Goal: Task Accomplishment & Management: Complete application form

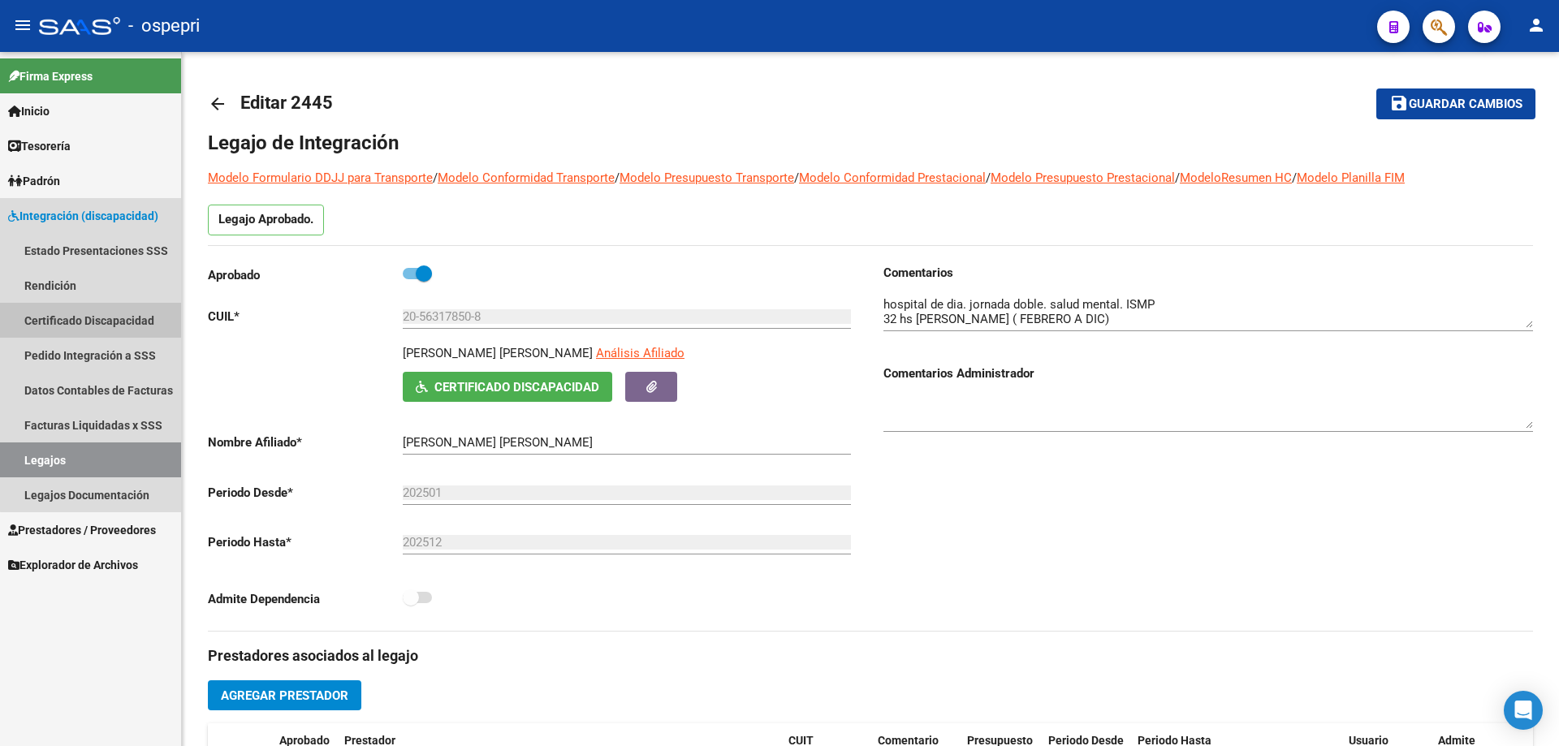
click at [103, 317] on link "Certificado Discapacidad" at bounding box center [90, 320] width 181 height 35
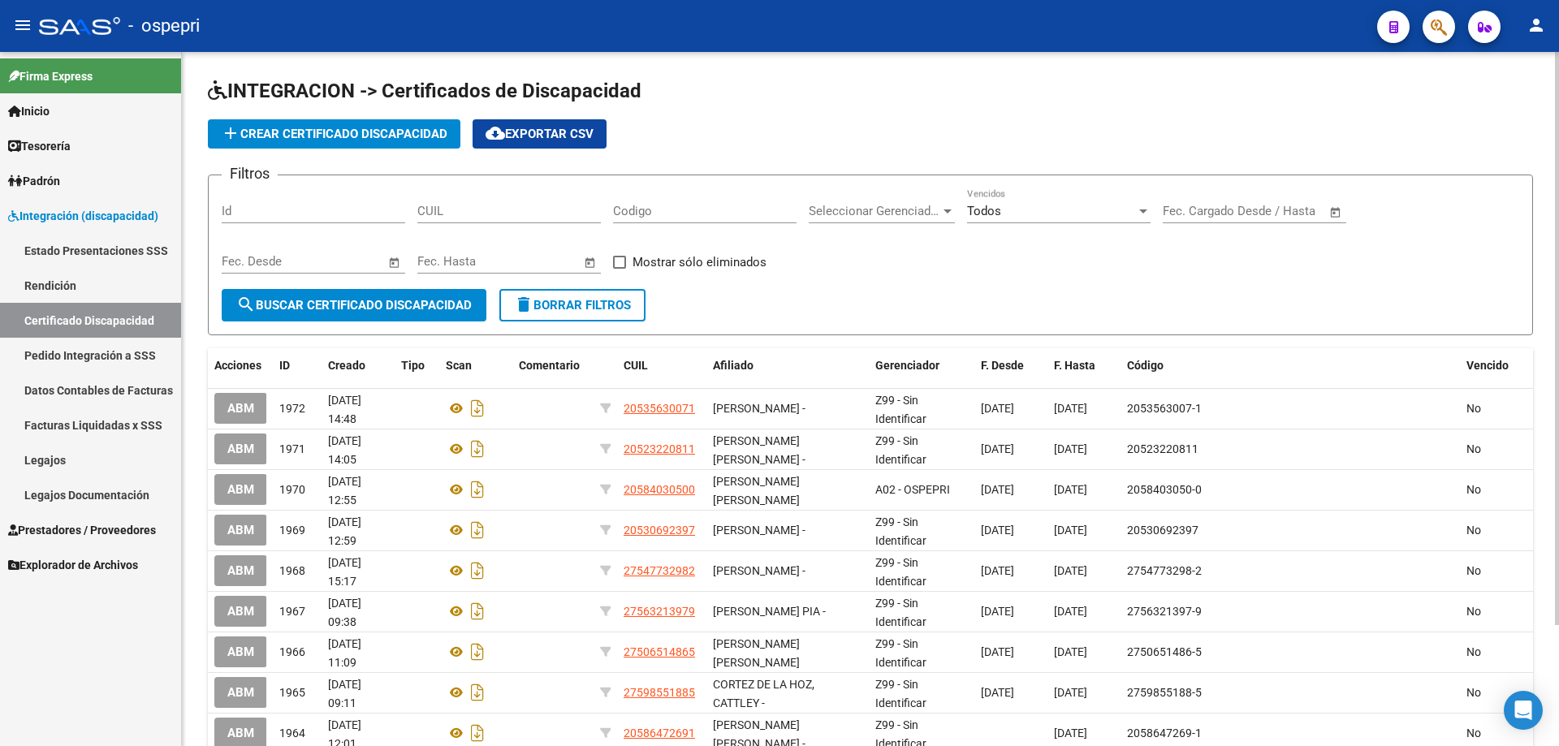
drag, startPoint x: 1063, startPoint y: 80, endPoint x: 1077, endPoint y: 78, distance: 14.7
click at [1064, 80] on h1 "INTEGRACION -> Certificados de Discapacidad" at bounding box center [870, 92] width 1325 height 28
click at [453, 208] on input "CUIL" at bounding box center [508, 211] width 183 height 15
type input "20-58008785-0"
click at [360, 130] on span "add Crear Certificado Discapacidad" at bounding box center [334, 134] width 227 height 15
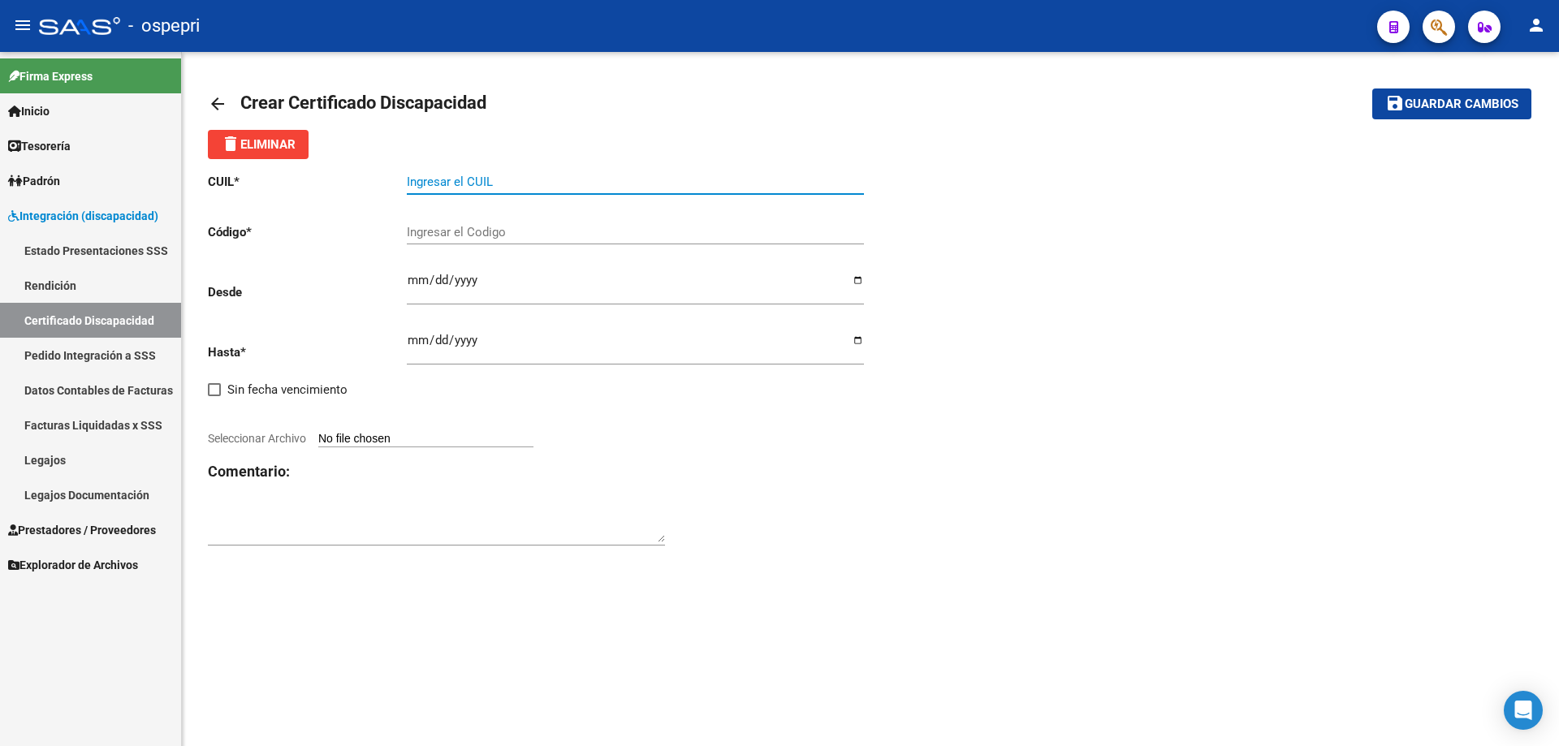
click at [451, 181] on input "Ingresar el CUIL" at bounding box center [635, 182] width 457 height 15
type input "20-58008785-0"
click at [429, 226] on input "Ingresar el Codigo" at bounding box center [635, 232] width 457 height 15
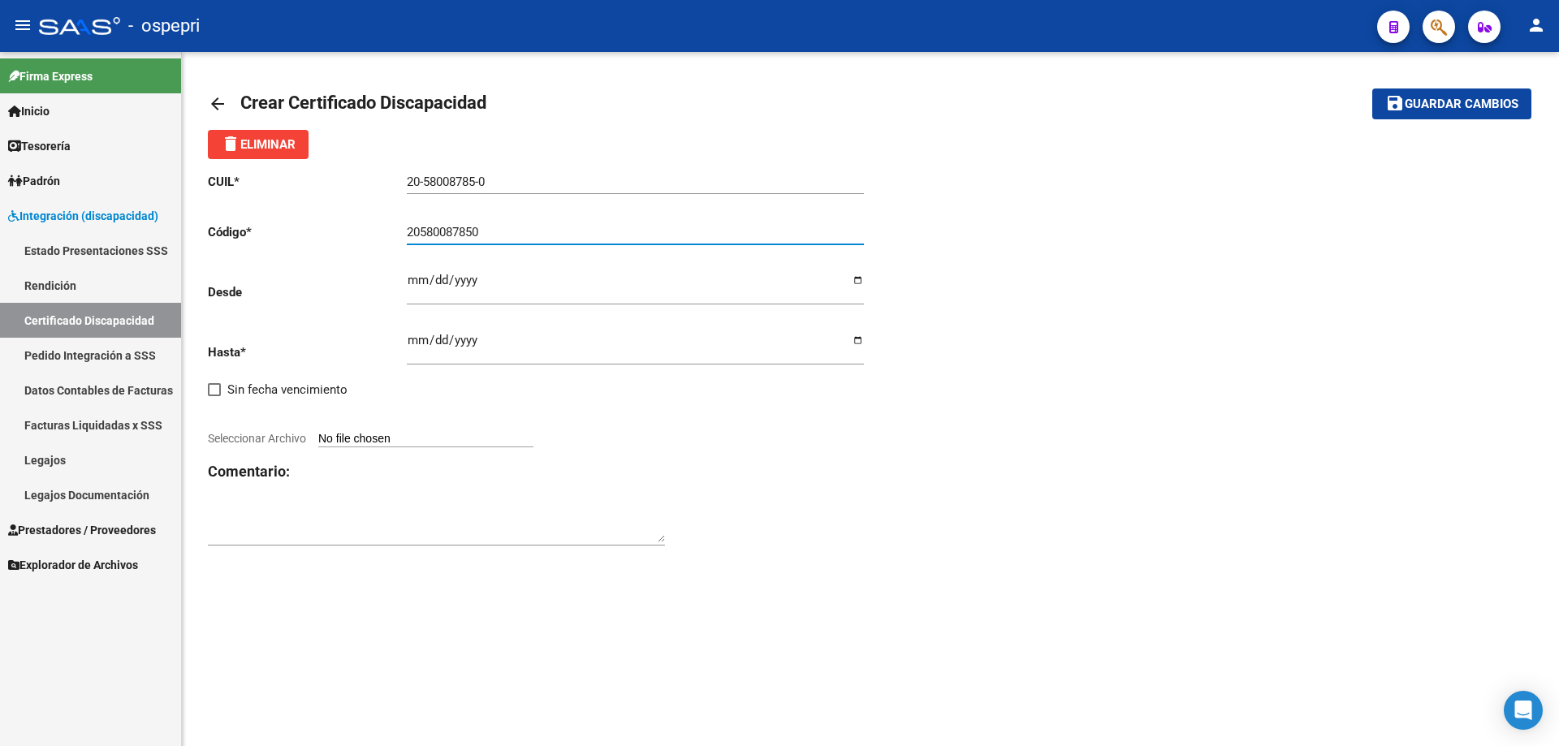
type input "20580087850"
click at [416, 283] on input "Ingresar fec. Desde" at bounding box center [635, 287] width 457 height 26
type input "[DATE]"
click at [410, 341] on input "Ingresar fec. Hasta" at bounding box center [635, 347] width 457 height 26
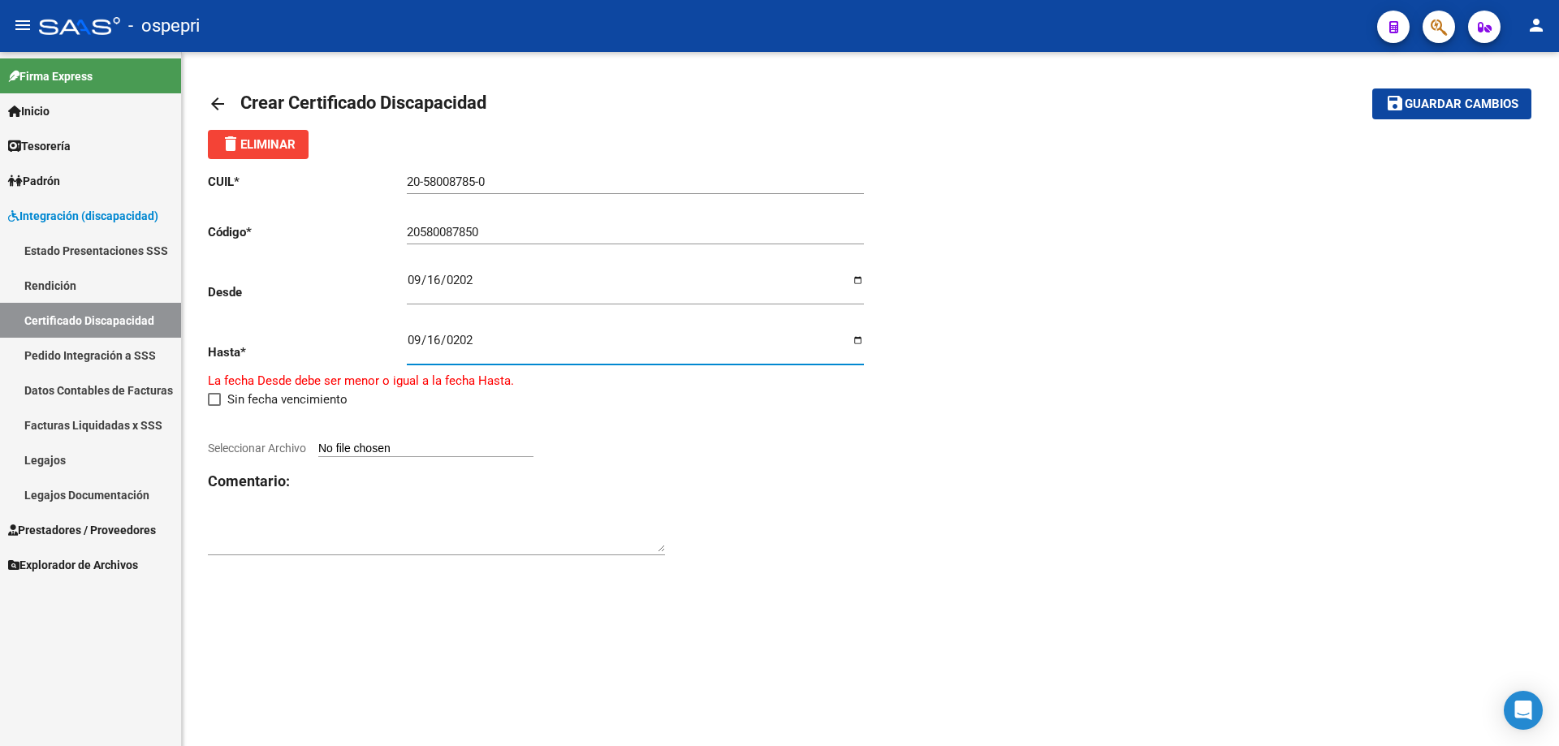
type input "[DATE]"
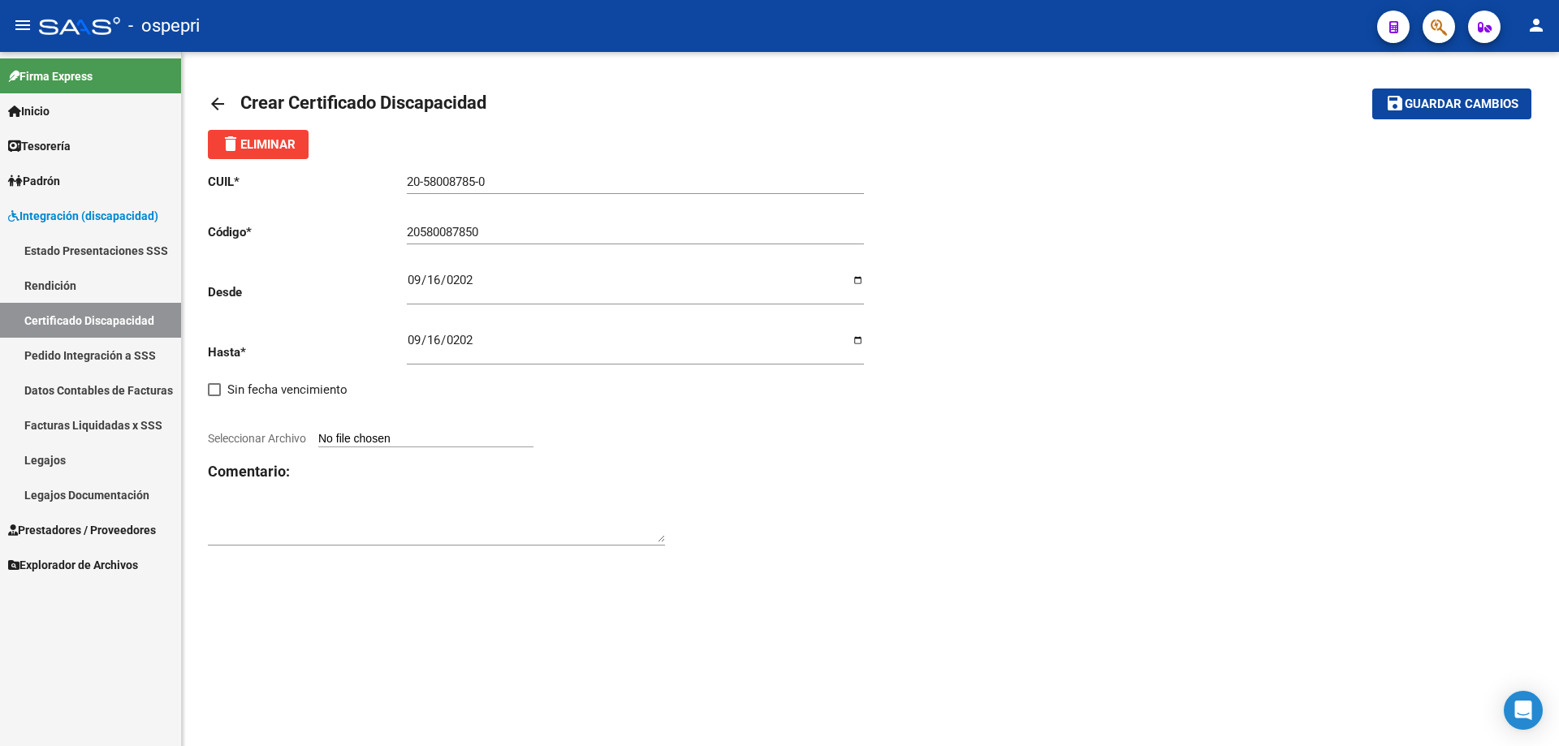
type input "C:\fakepath\CUD [PERSON_NAME].pdf"
click at [1122, 524] on div "CUIL * 20-58008785-0 Ingresar el CUIL Código * 20580087850 Ingresar el Codigo D…" at bounding box center [870, 350] width 1325 height 383
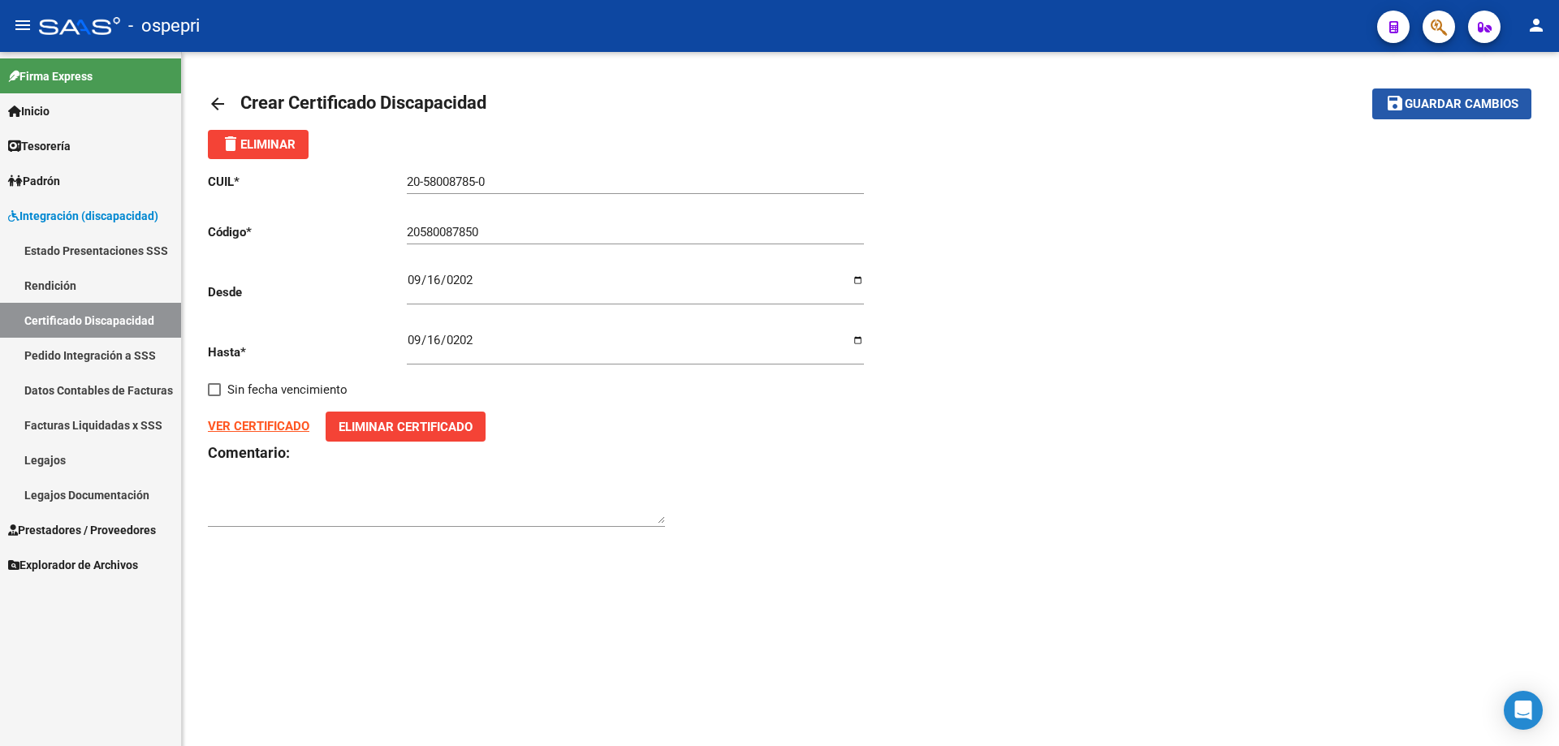
click at [1448, 107] on span "Guardar cambios" at bounding box center [1462, 104] width 114 height 15
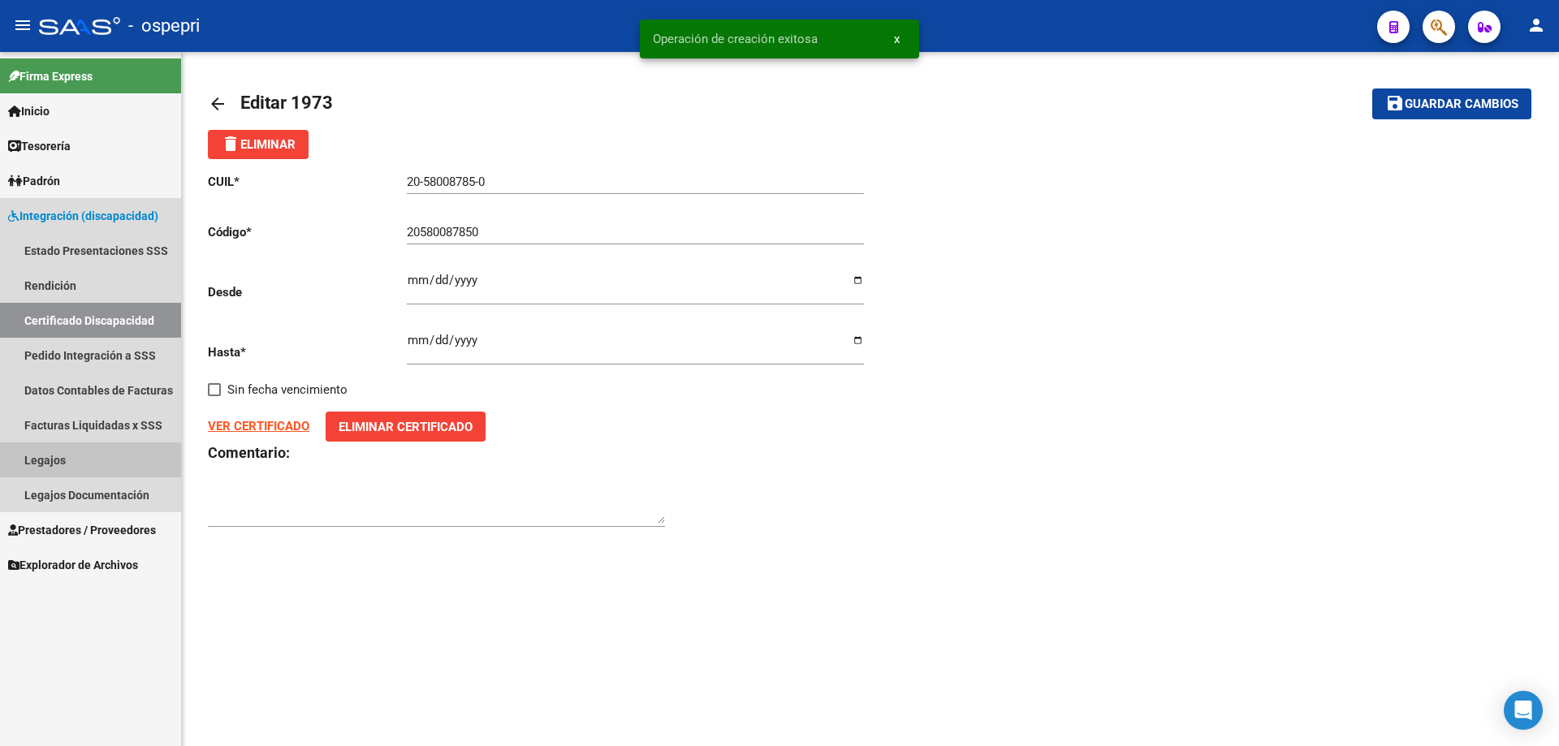
click at [48, 457] on link "Legajos" at bounding box center [90, 459] width 181 height 35
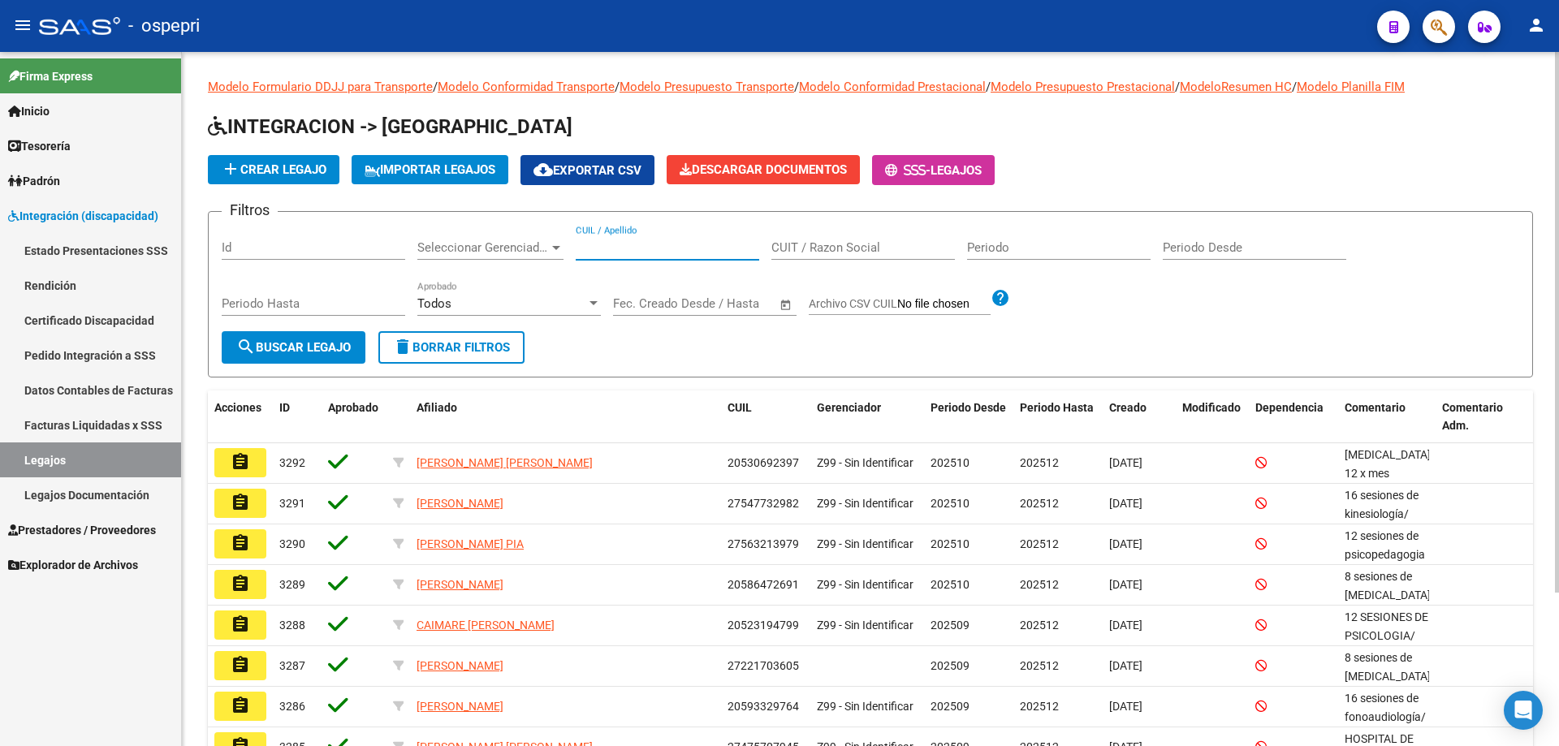
click at [596, 244] on input "CUIL / Apellido" at bounding box center [667, 247] width 183 height 15
type input "20580087850"
click at [329, 347] on span "search Buscar Legajo" at bounding box center [293, 347] width 114 height 15
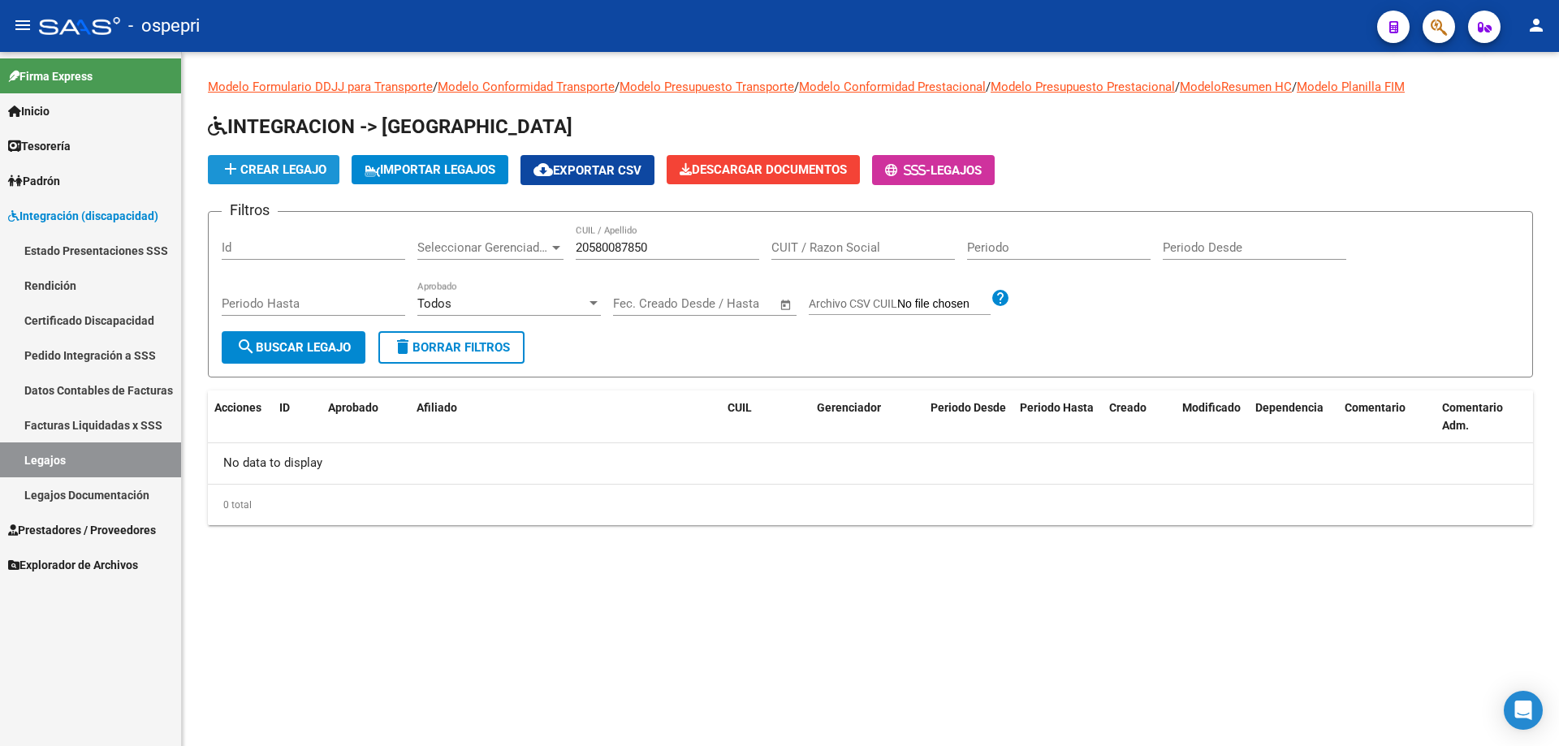
click at [305, 167] on span "add Crear Legajo" at bounding box center [274, 169] width 106 height 15
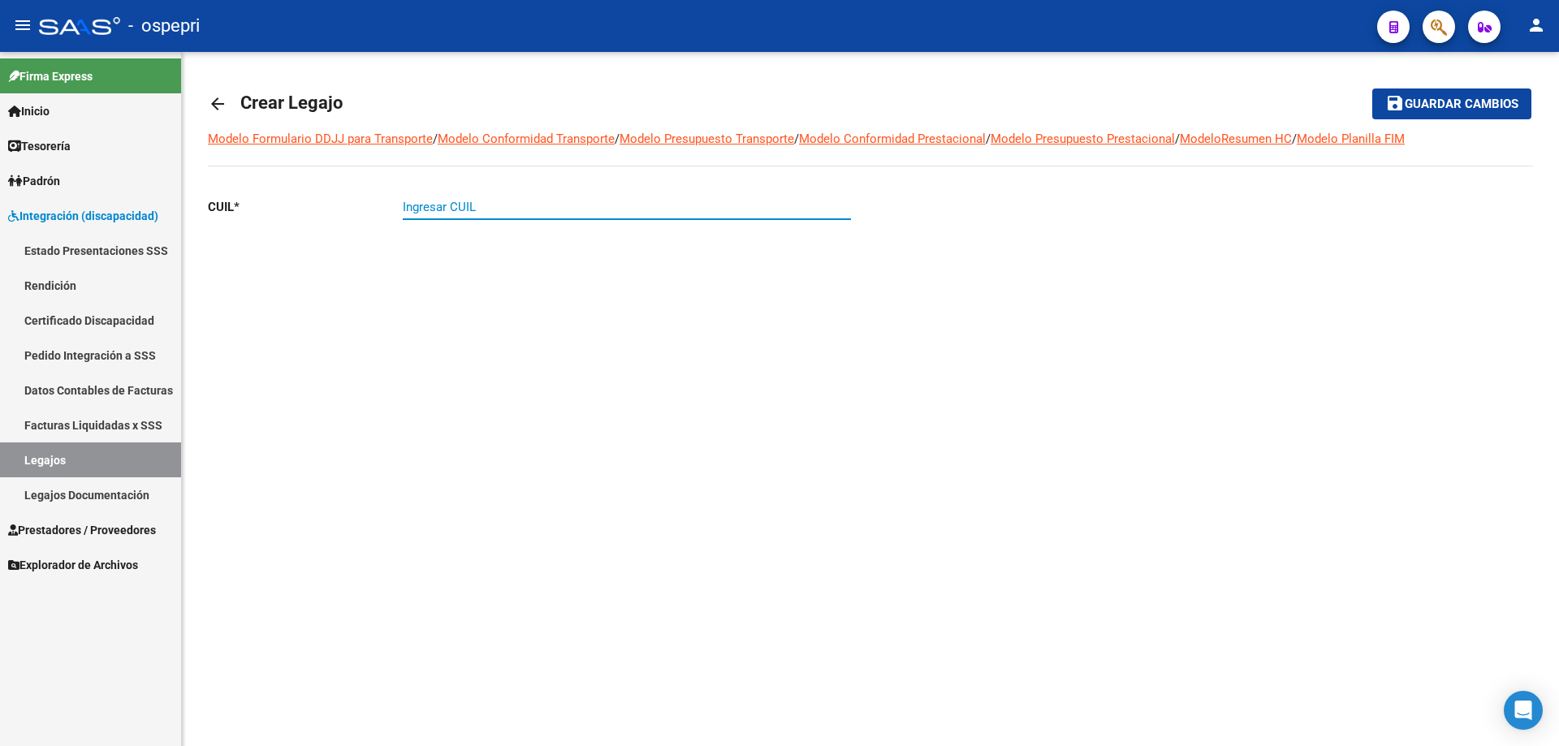
click at [412, 202] on input "Ingresar CUIL" at bounding box center [627, 207] width 448 height 15
type input "20-58008785-0"
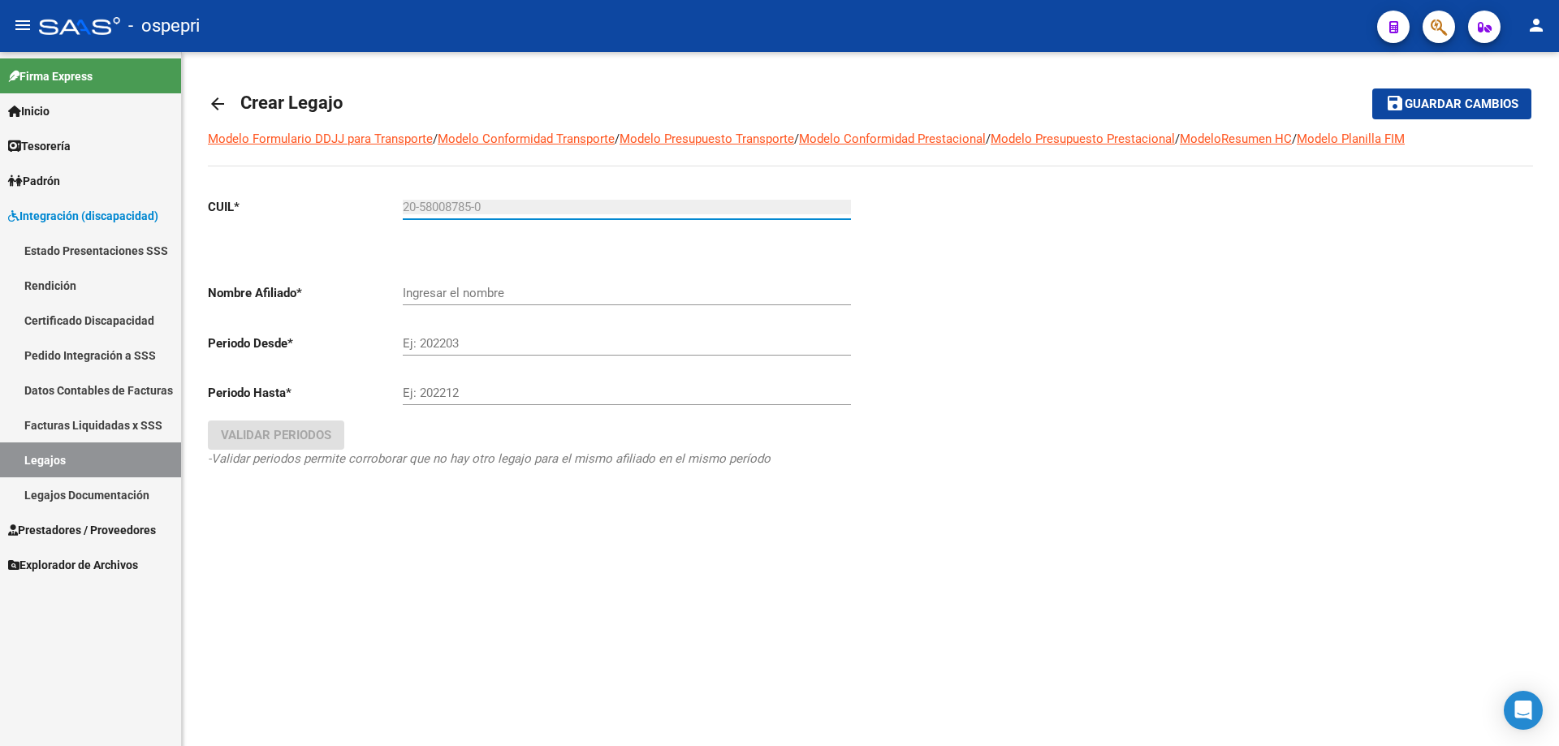
type input "[PERSON_NAME] [PERSON_NAME]"
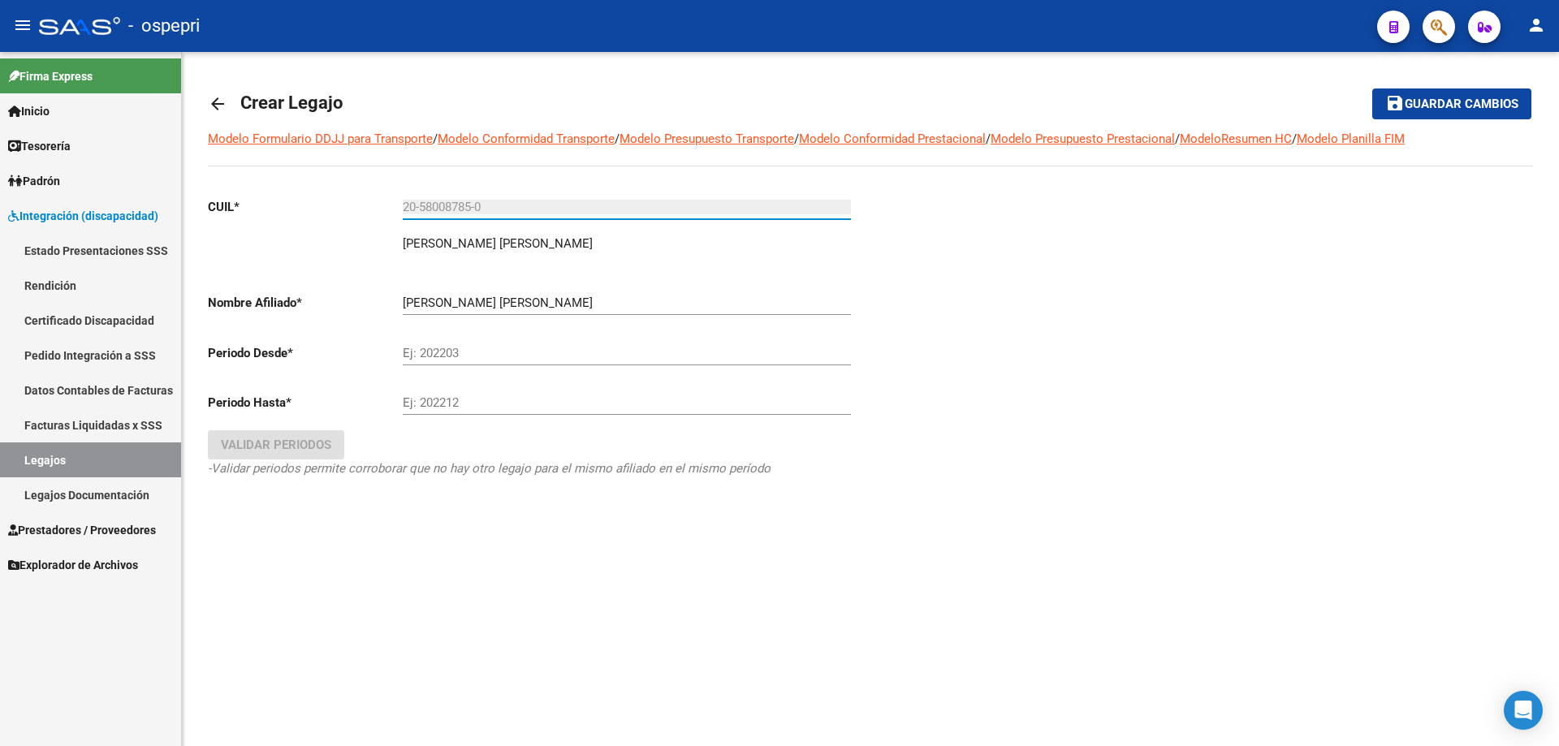
type input "20-58008785-0"
click at [445, 354] on input "Ej: 202203" at bounding box center [627, 353] width 448 height 15
type input "202510"
click at [453, 402] on input "Ej: 202212" at bounding box center [627, 402] width 448 height 15
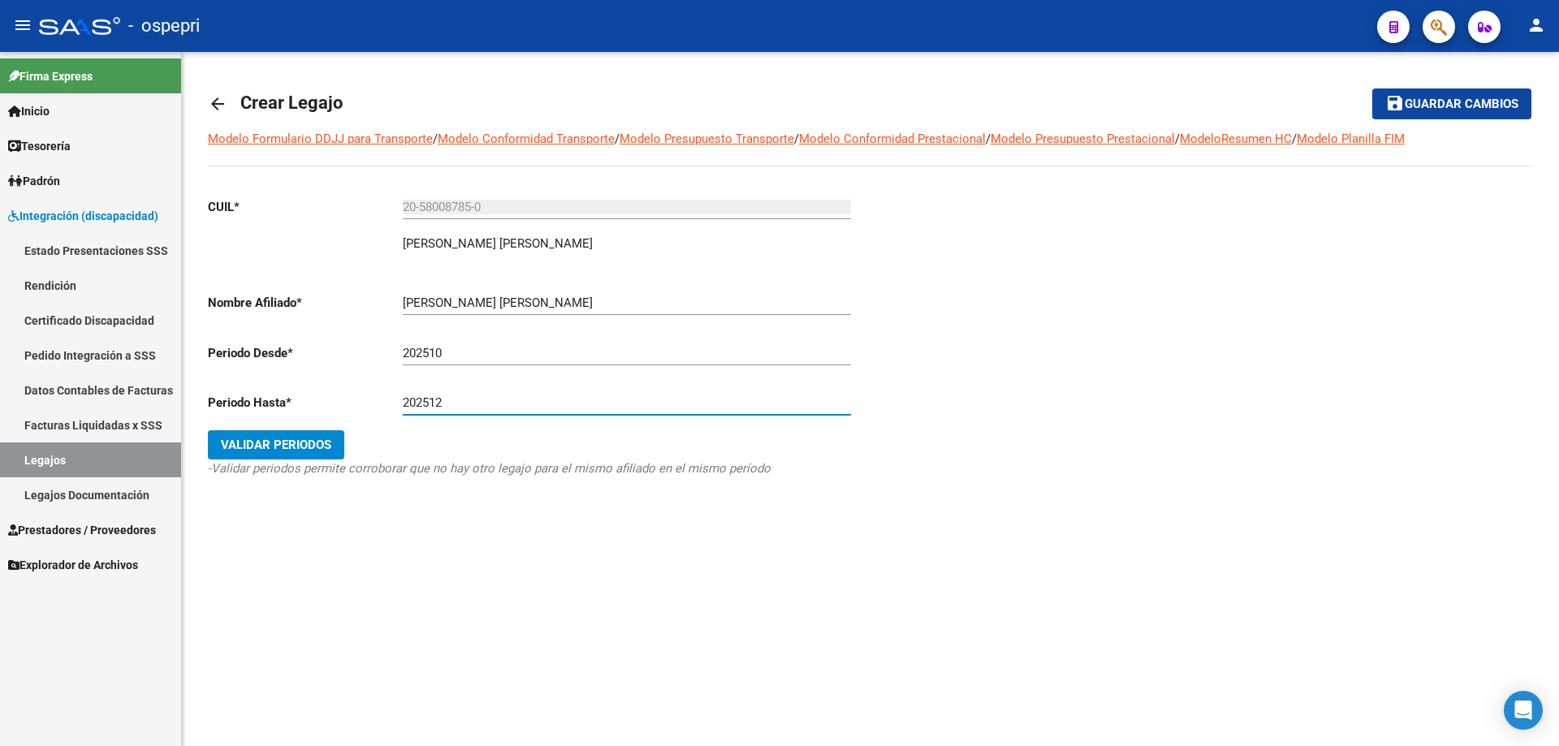
type input "202512"
click at [264, 446] on span "Validar Periodos" at bounding box center [276, 445] width 110 height 15
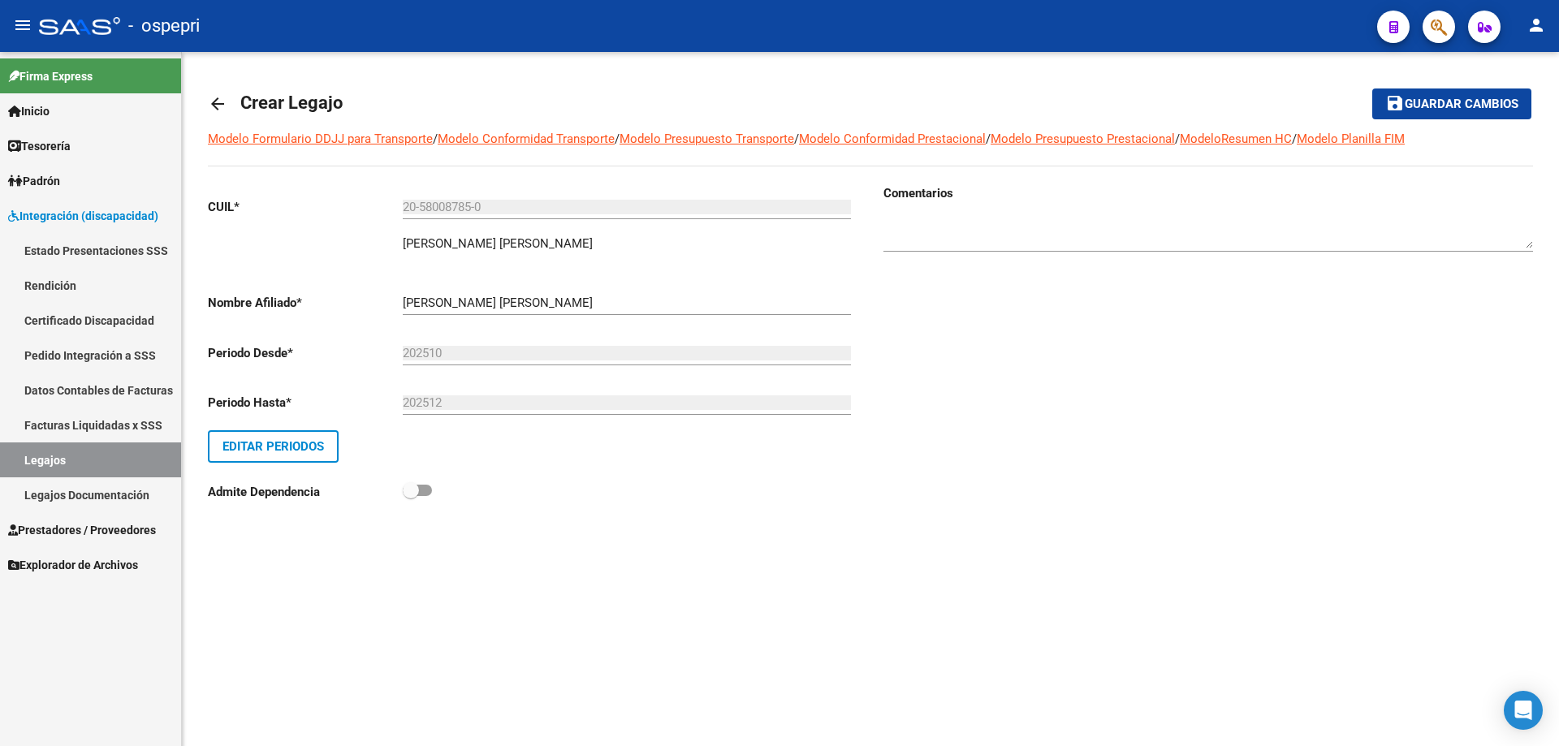
click at [896, 215] on div at bounding box center [1208, 227] width 650 height 50
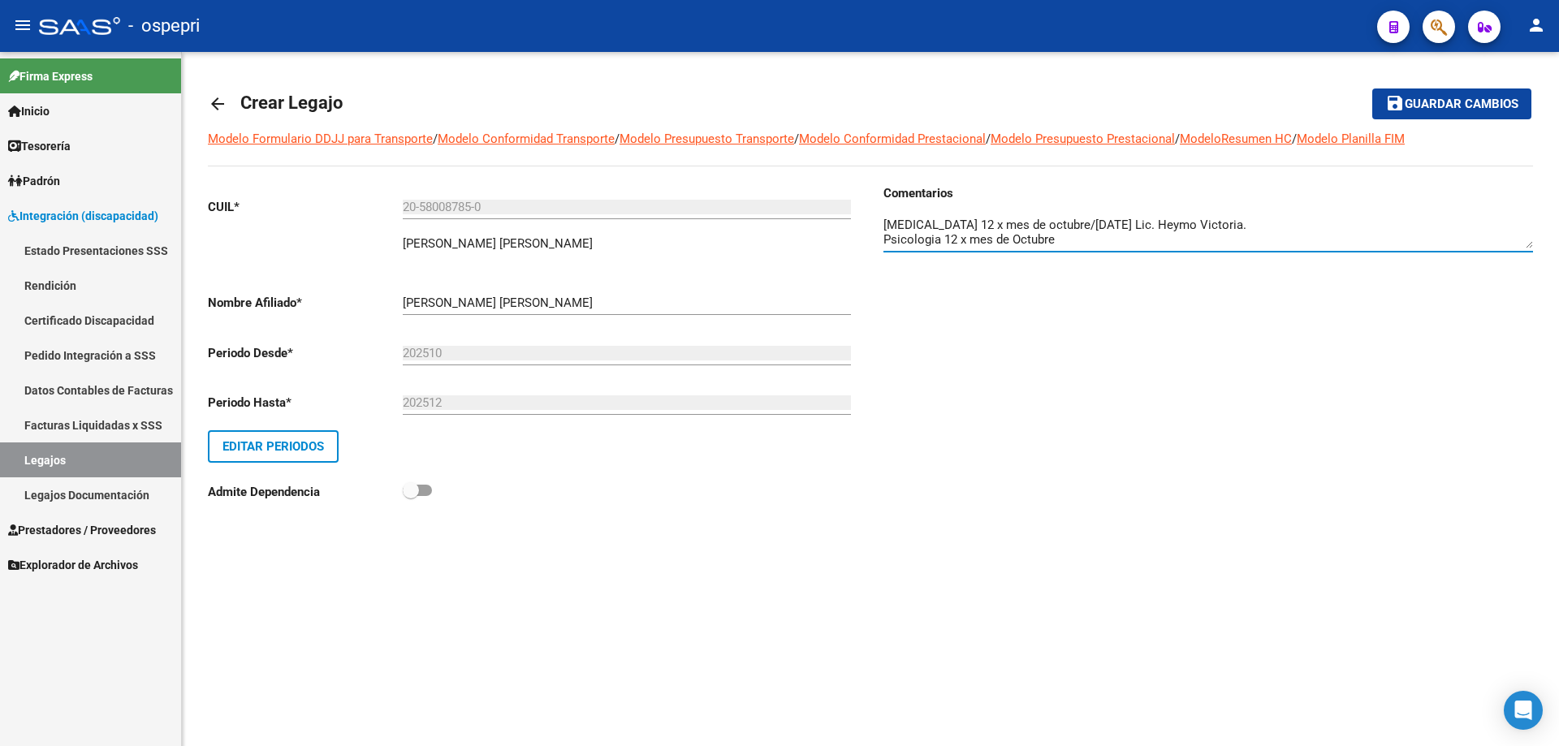
click at [1017, 240] on textarea at bounding box center [1208, 232] width 650 height 32
click at [1054, 243] on textarea at bounding box center [1208, 232] width 650 height 32
type textarea "[MEDICAL_DATA] 12 x mes de octubre/[DATE] Lic. Heymo Victoria. Psicologia 12 x …"
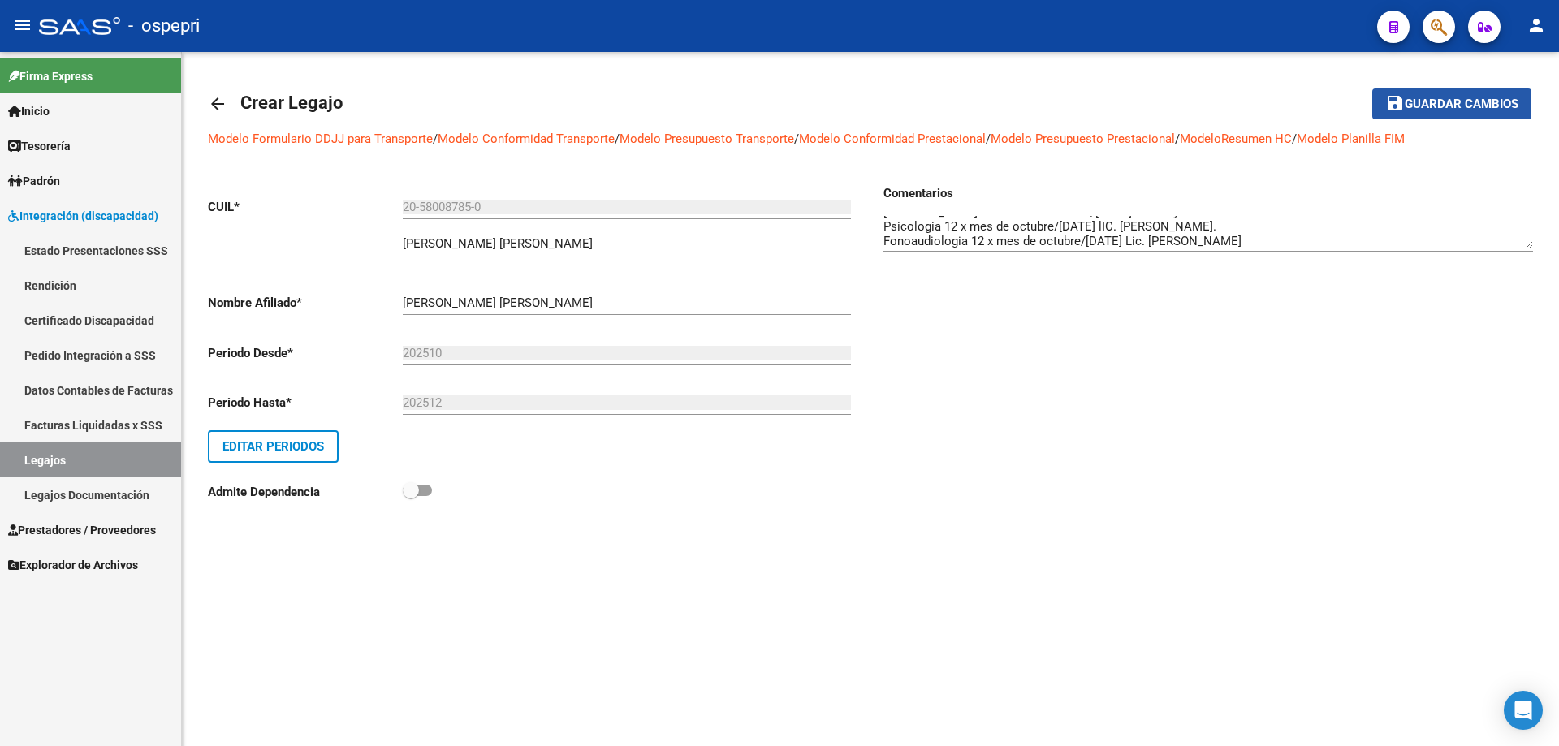
click at [1463, 97] on span "Guardar cambios" at bounding box center [1462, 104] width 114 height 15
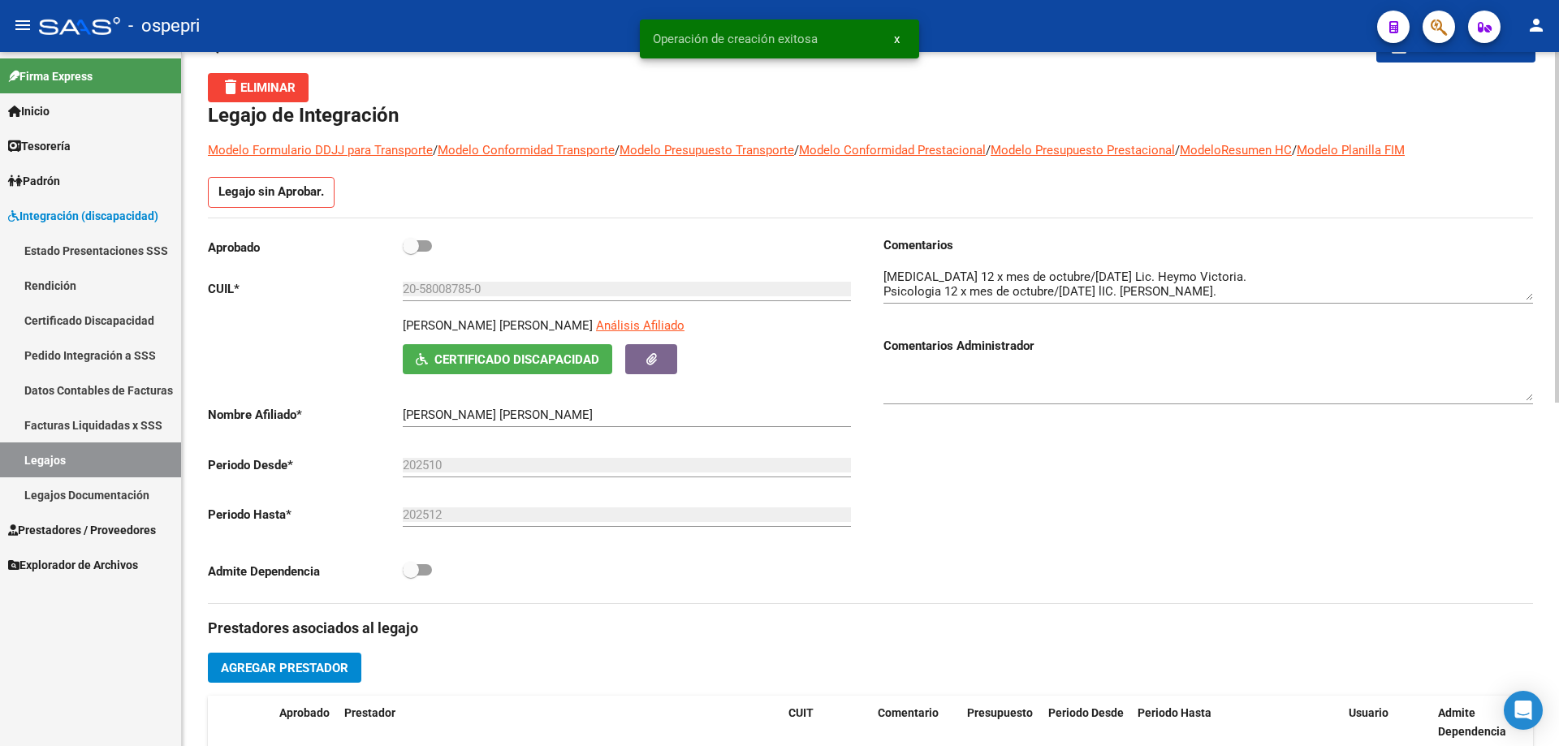
scroll to position [81, 0]
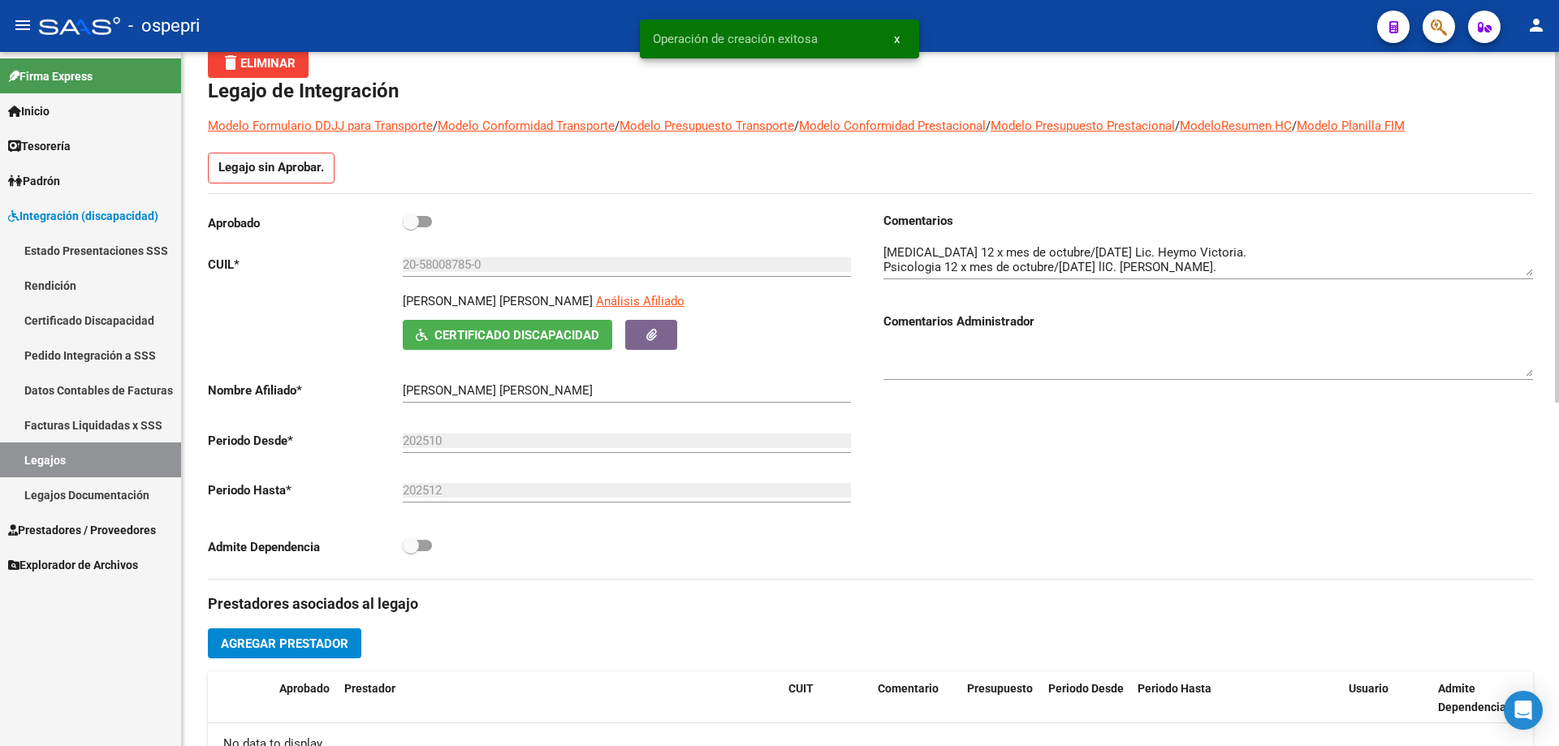
click at [421, 222] on span at bounding box center [417, 221] width 29 height 11
click at [411, 227] on input "checkbox" at bounding box center [410, 227] width 1 height 1
checkbox input "true"
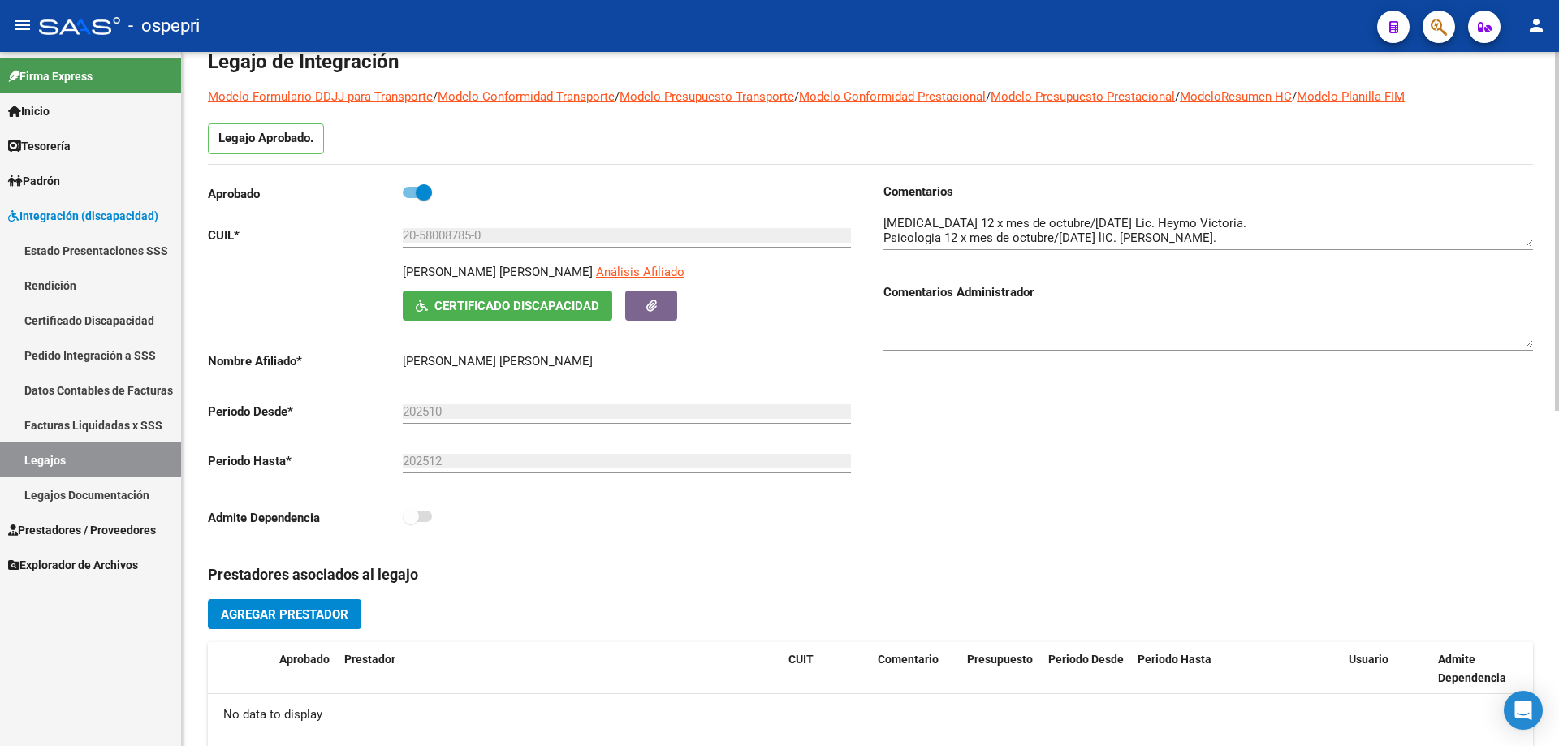
click at [278, 617] on span "Agregar Prestador" at bounding box center [284, 614] width 127 height 15
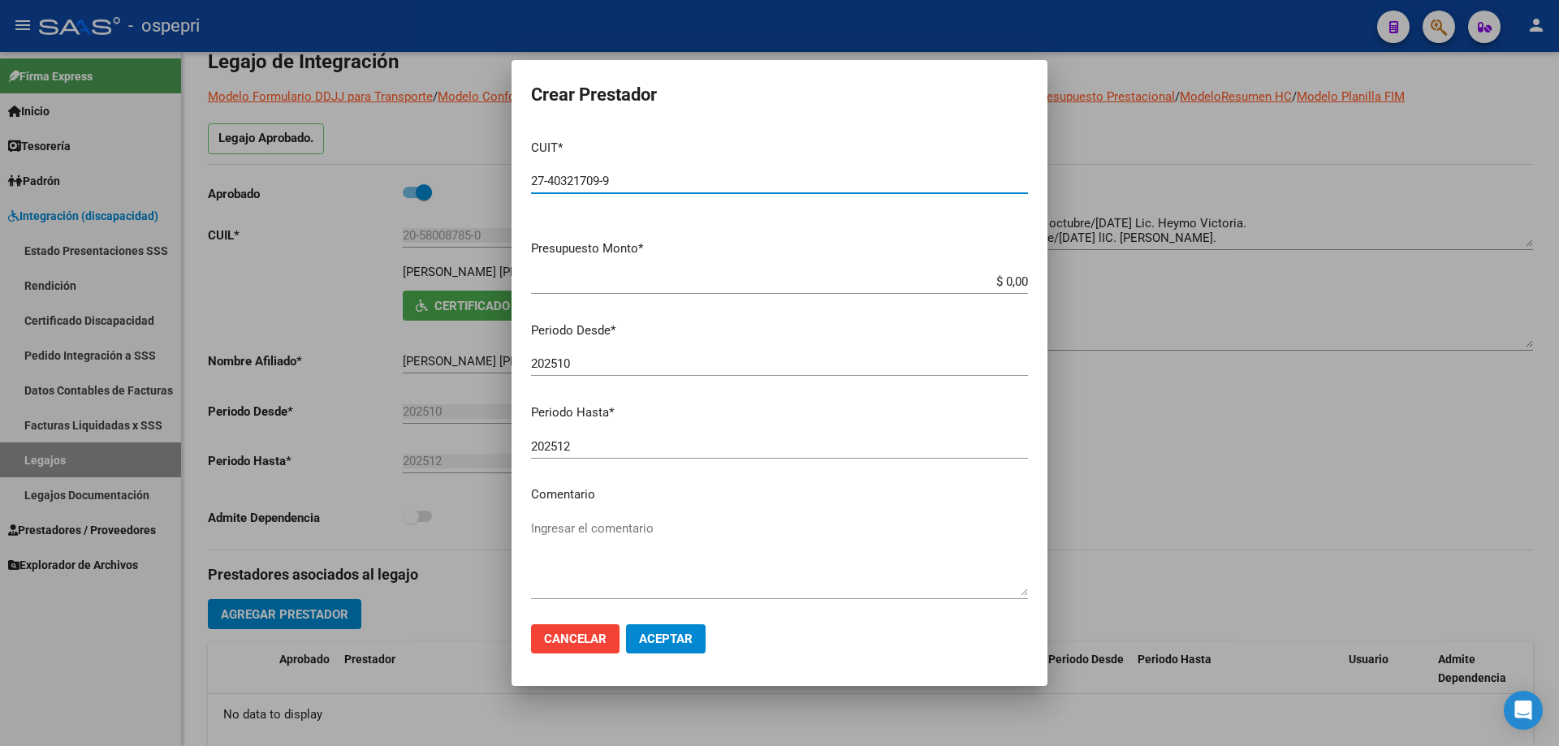
type input "27-40321709-9"
click at [867, 293] on div "$ 0,00 Ingresar el monto" at bounding box center [779, 282] width 497 height 24
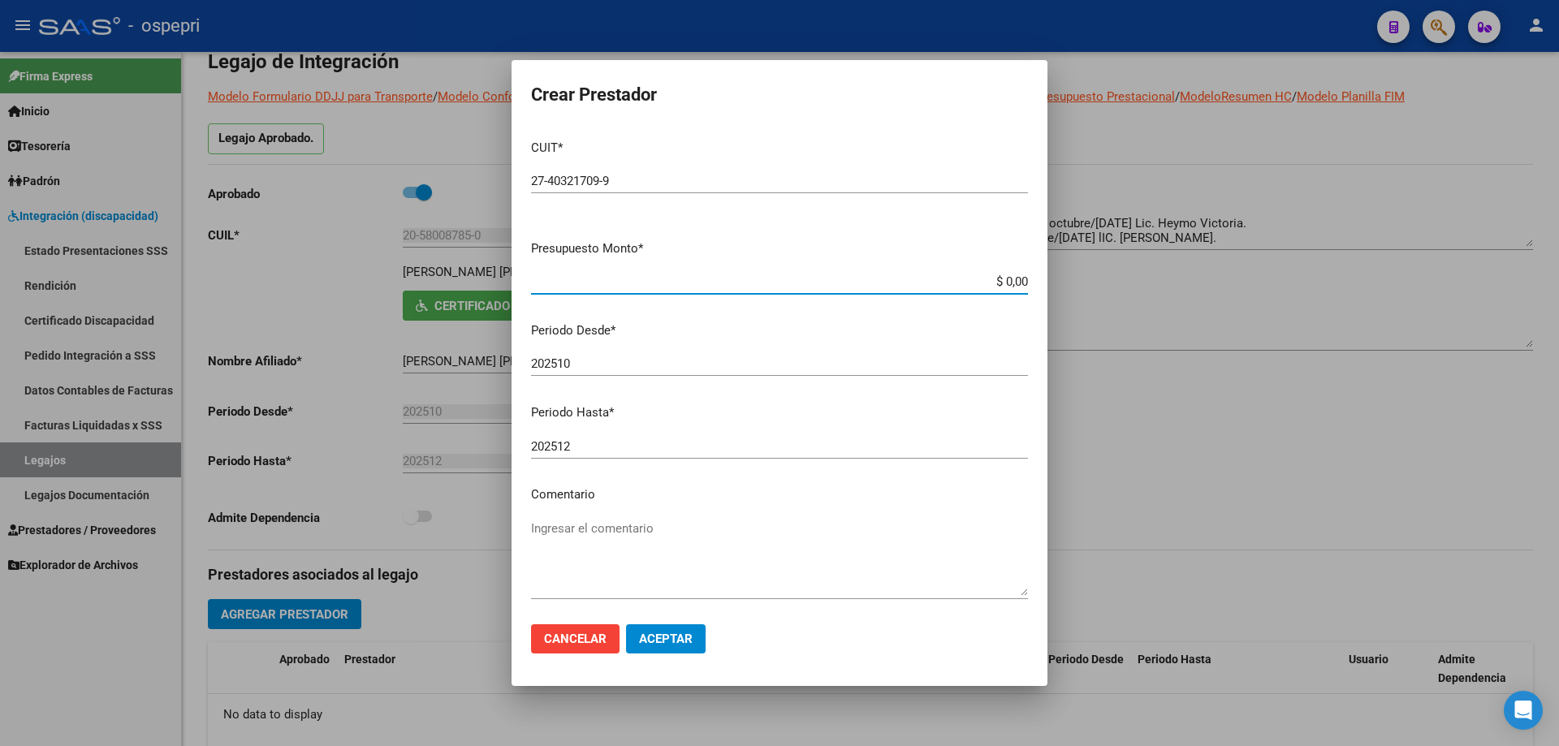
drag, startPoint x: 1015, startPoint y: 282, endPoint x: 917, endPoint y: 278, distance: 98.3
click at [917, 278] on input "$ 0,00" at bounding box center [779, 281] width 497 height 15
type input "$ 14.844,72"
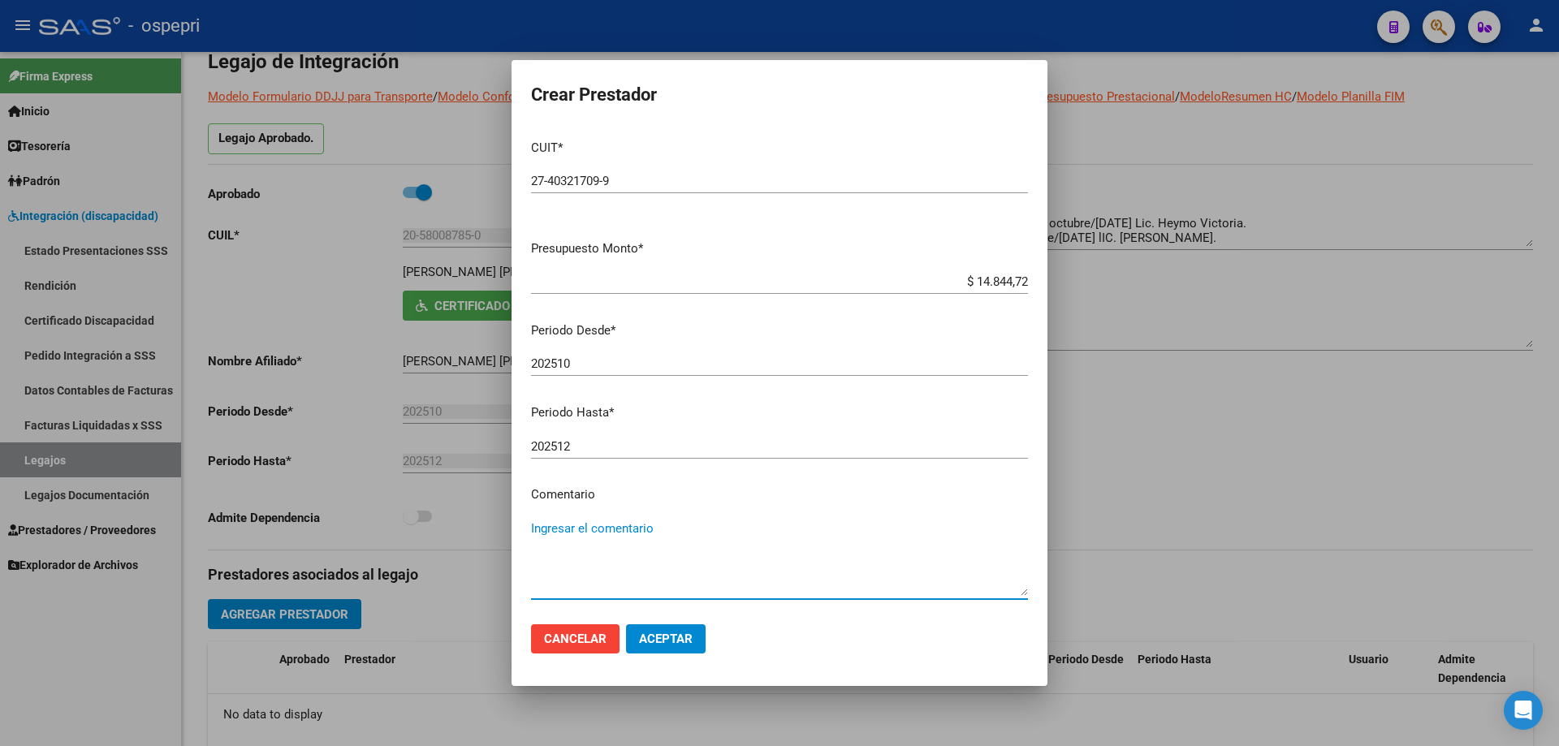
click at [617, 524] on textarea "Ingresar el comentario" at bounding box center [779, 558] width 497 height 76
type textarea "12 x mes octubre/[DATE]"
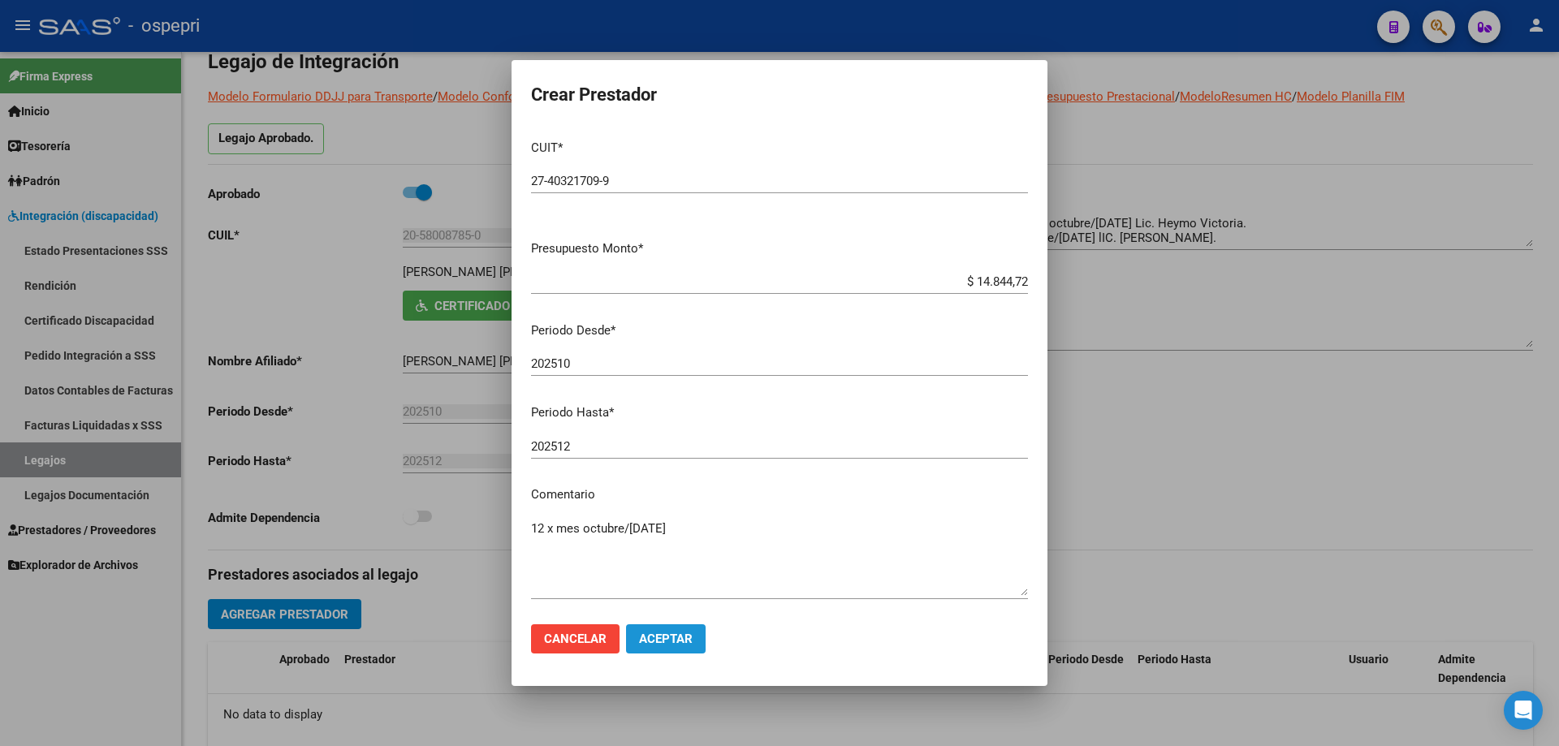
click at [667, 637] on span "Aceptar" at bounding box center [666, 639] width 54 height 15
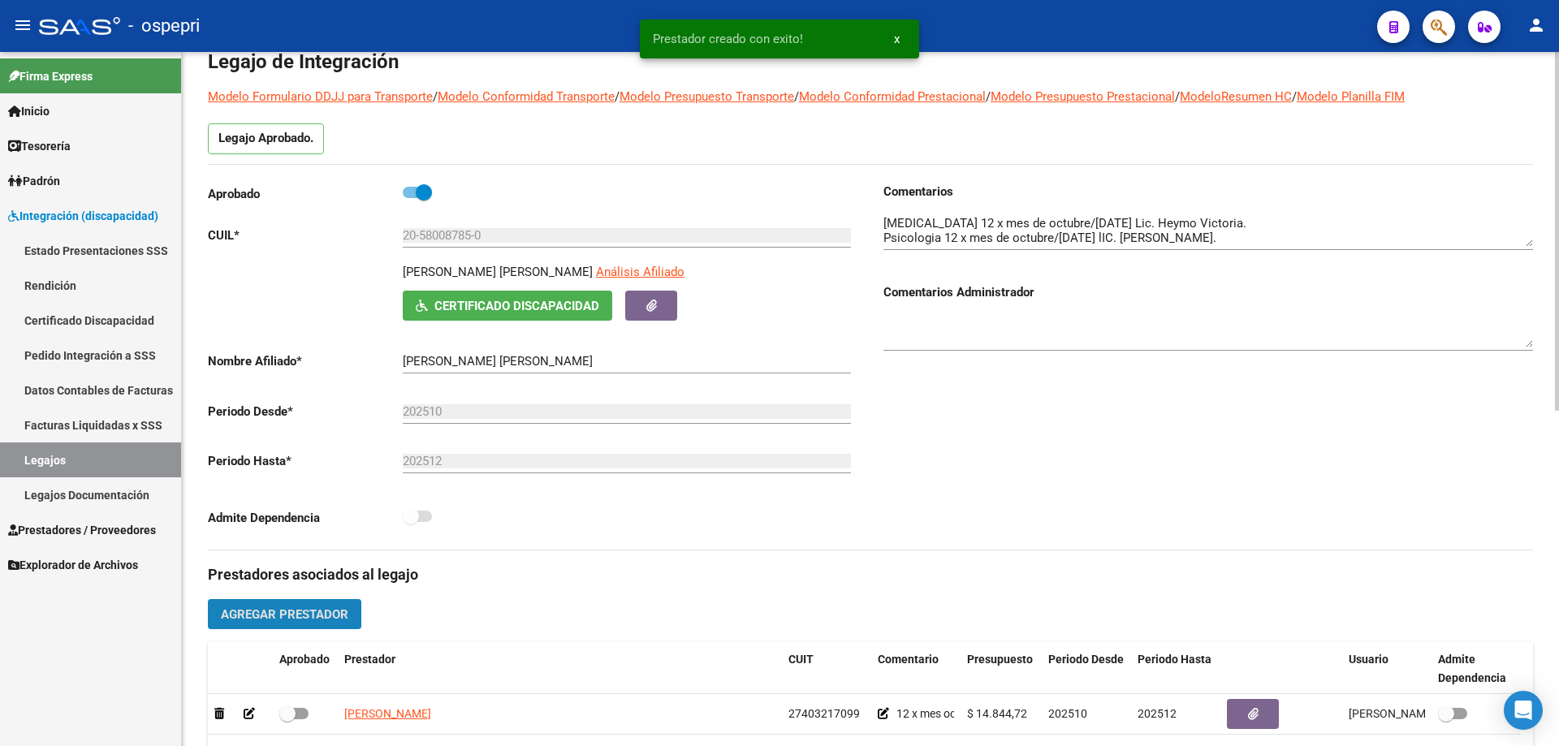
click at [323, 611] on span "Agregar Prestador" at bounding box center [284, 614] width 127 height 15
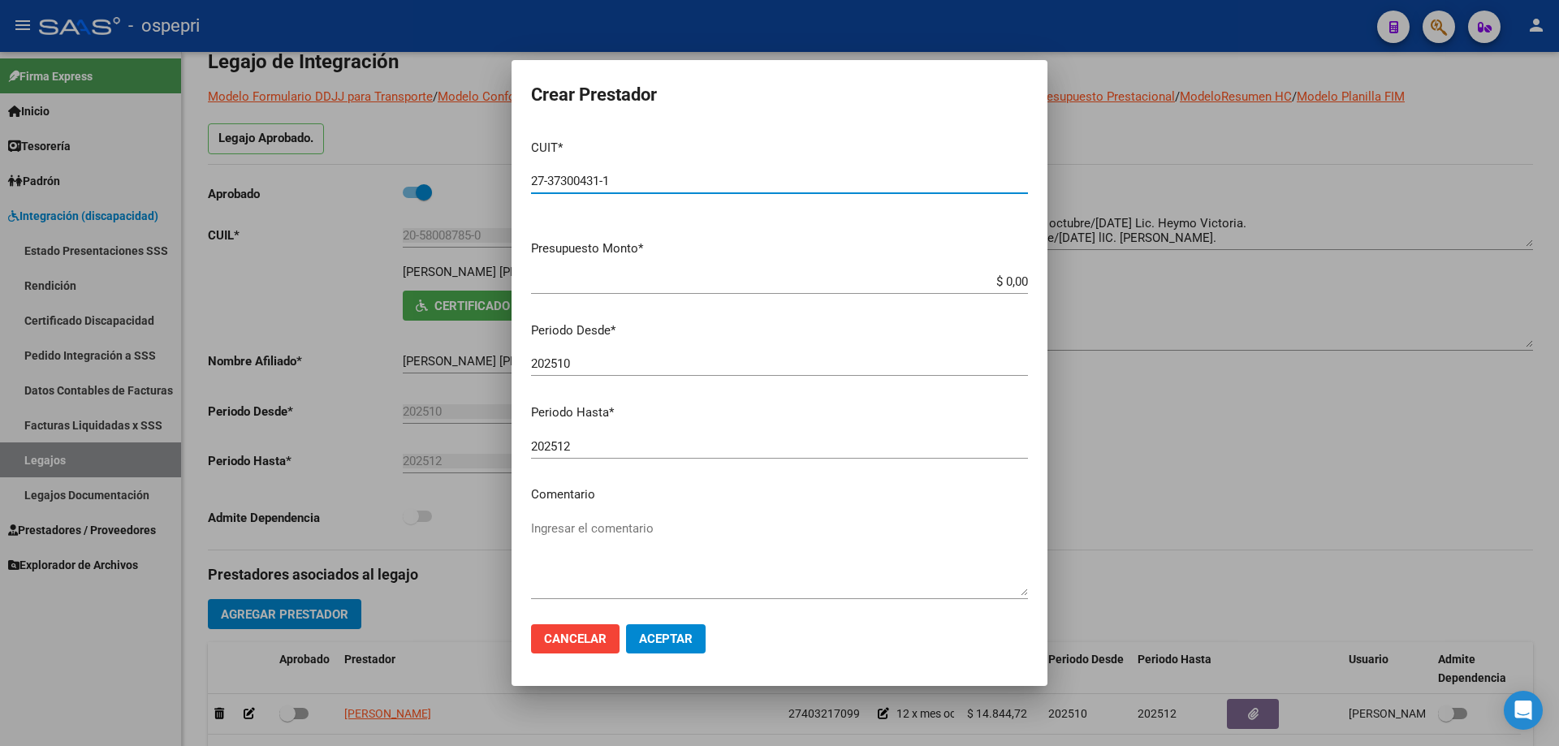
type input "27-37300431-1"
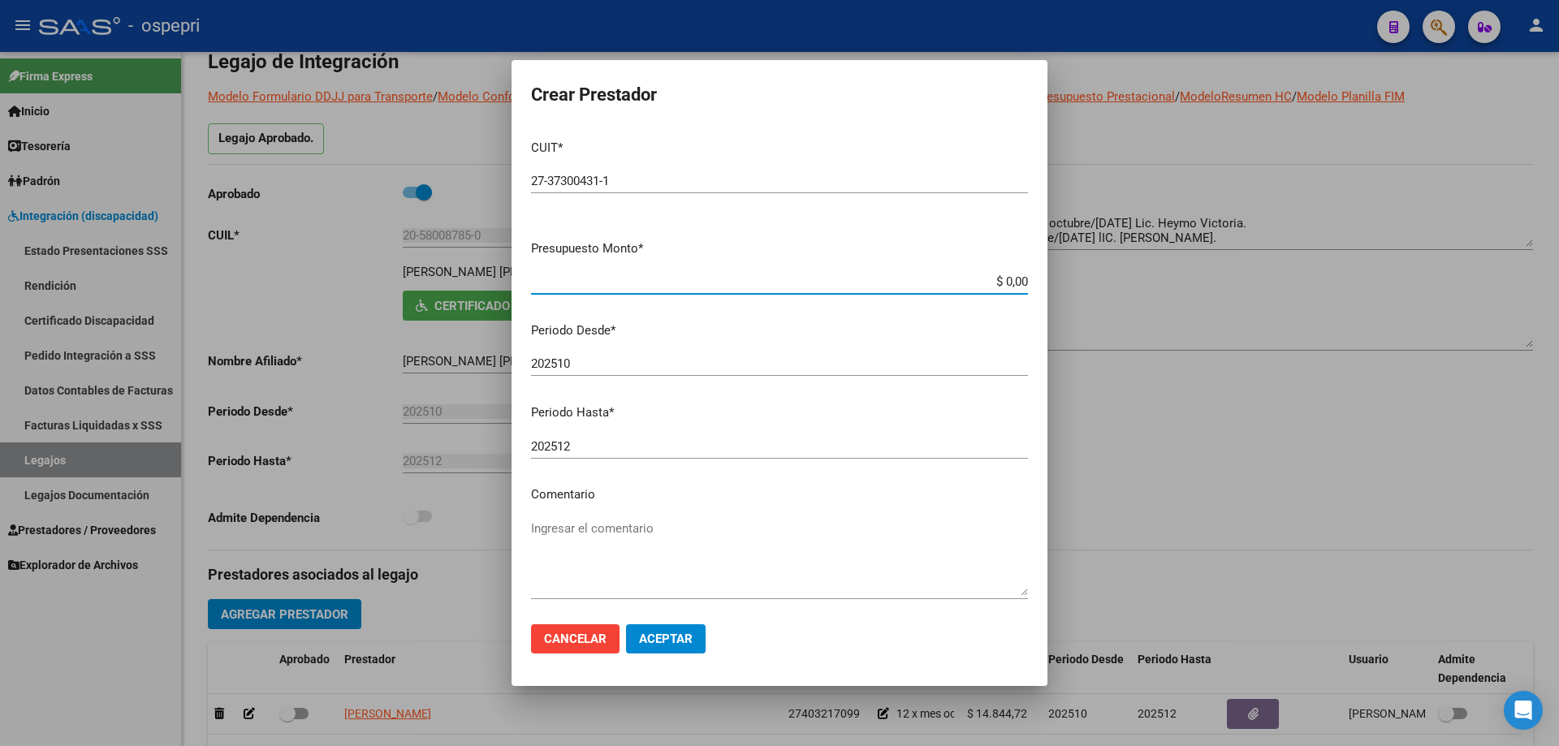
drag, startPoint x: 1013, startPoint y: 282, endPoint x: 904, endPoint y: 282, distance: 109.6
click at [905, 282] on input "$ 0,00" at bounding box center [779, 281] width 497 height 15
type input "$ 14.844,72"
click at [579, 520] on div "Ingresar el comentario" at bounding box center [779, 557] width 497 height 83
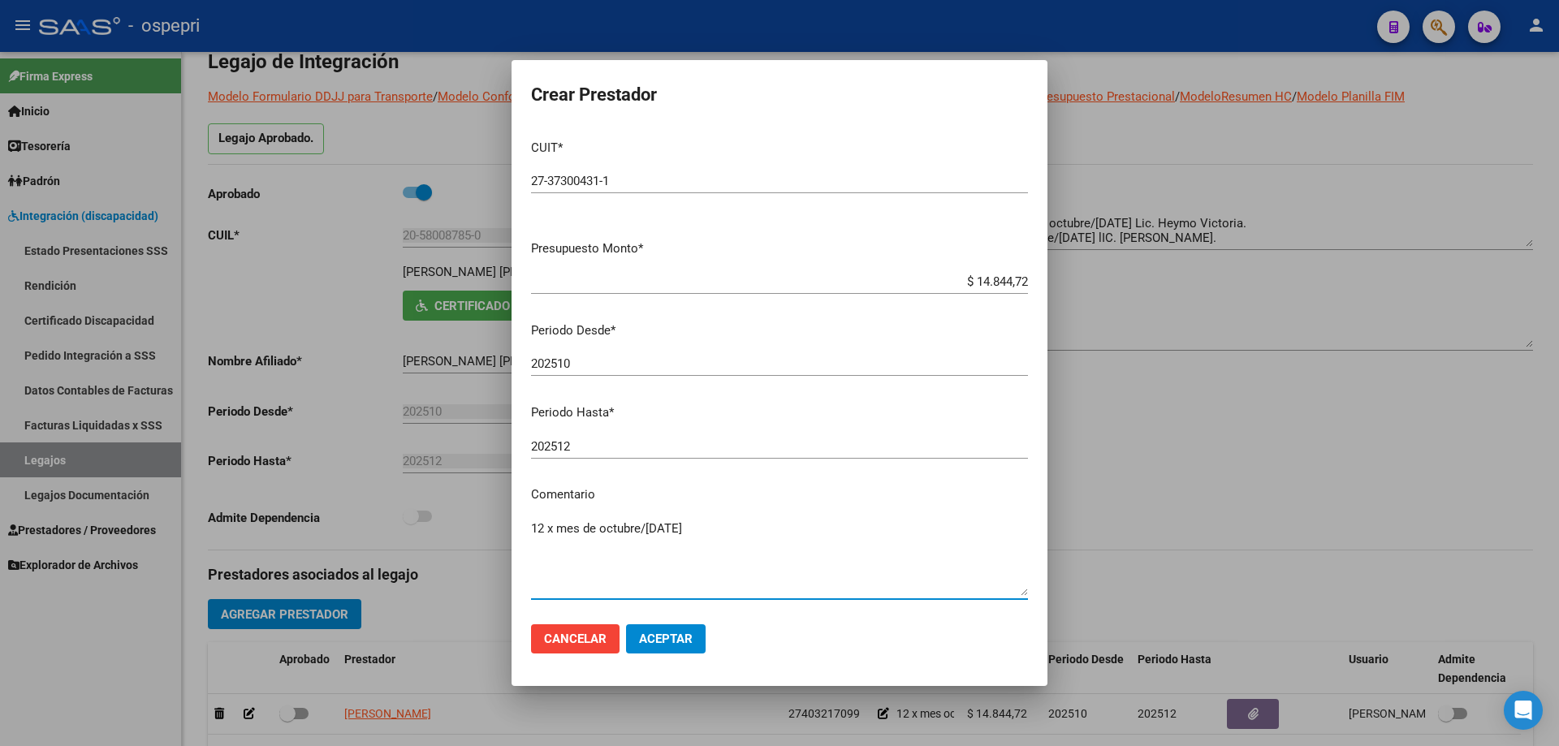
type textarea "12 x mes de octubre/[DATE]"
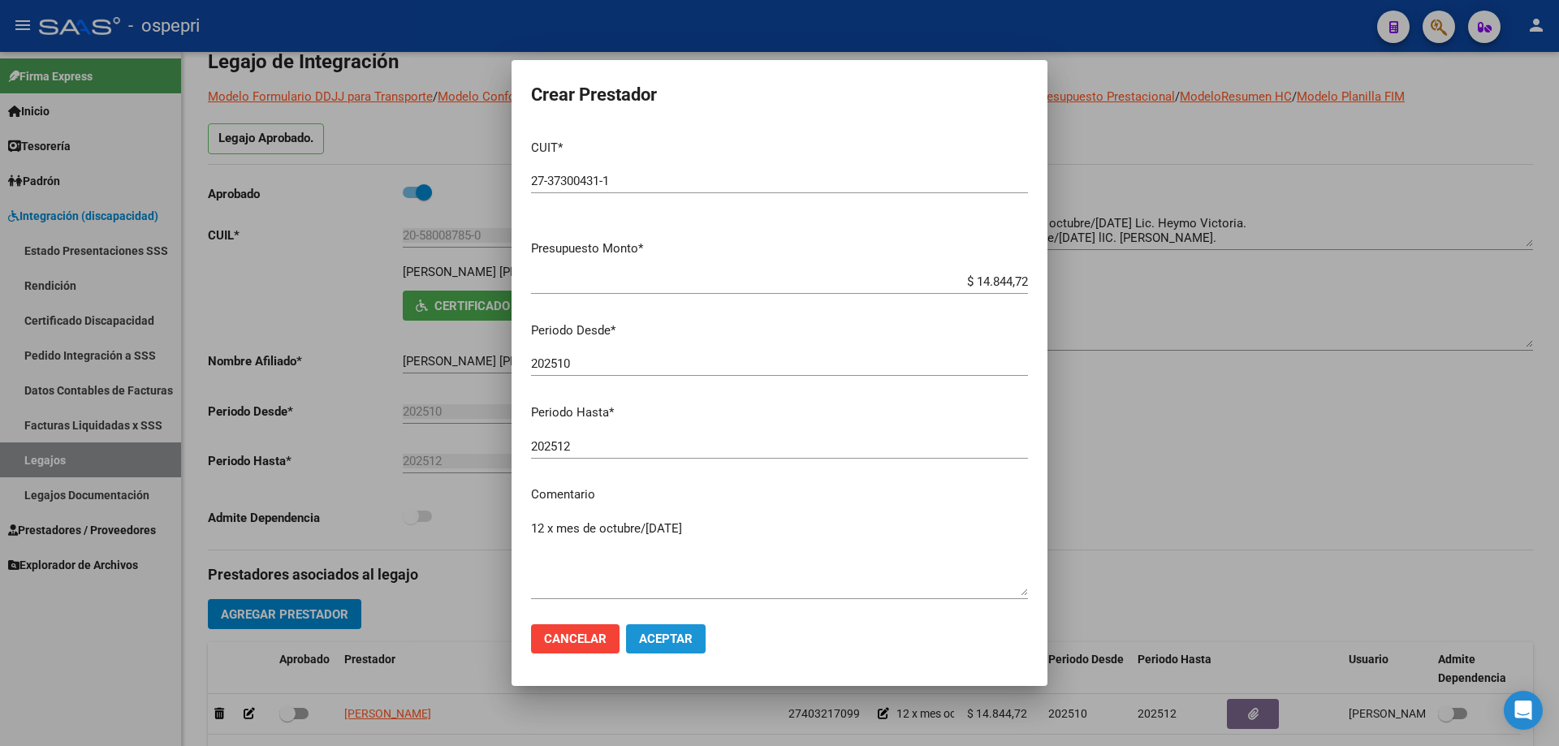
click at [669, 644] on span "Aceptar" at bounding box center [666, 639] width 54 height 15
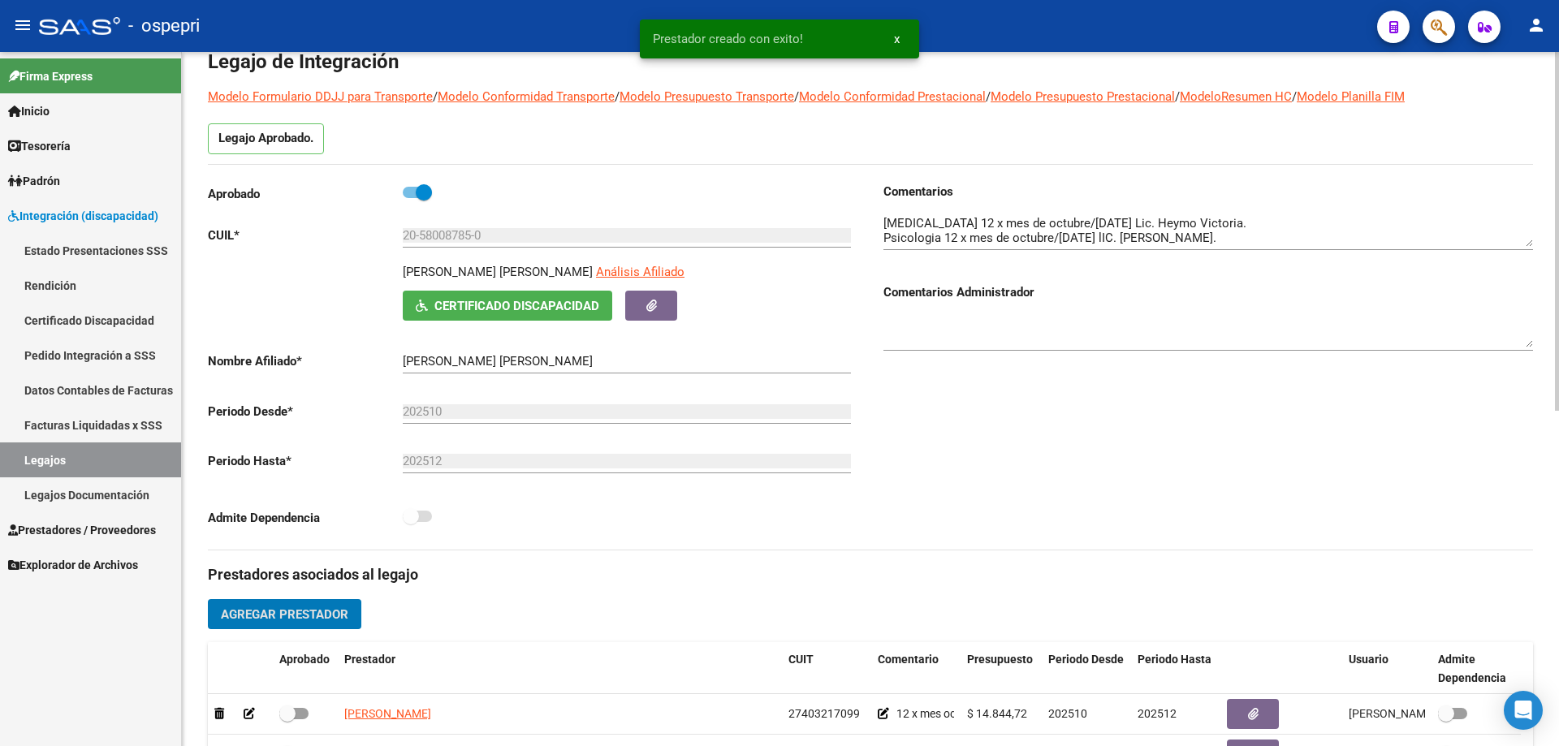
click at [300, 609] on span "Agregar Prestador" at bounding box center [284, 614] width 127 height 15
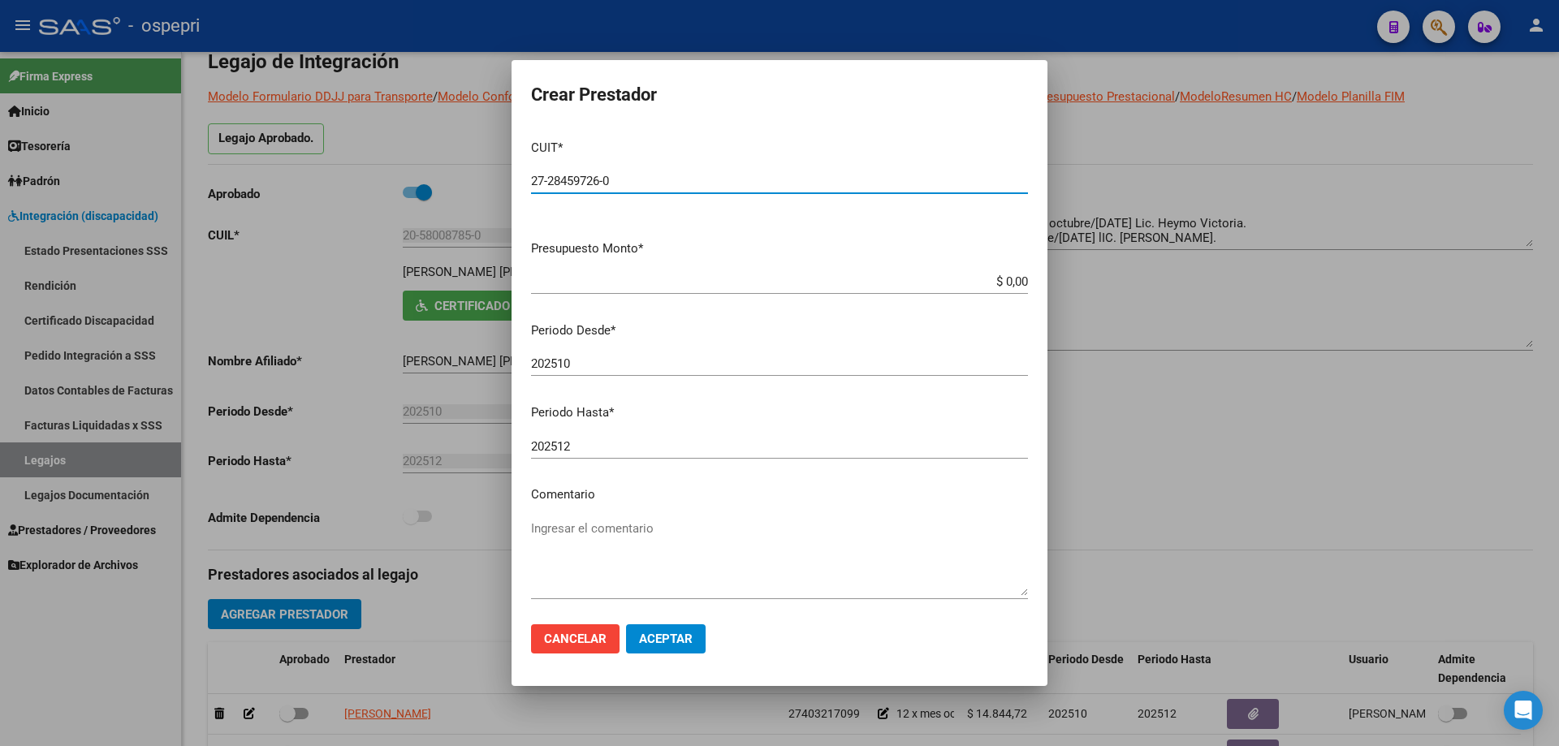
type input "27-28459726-0"
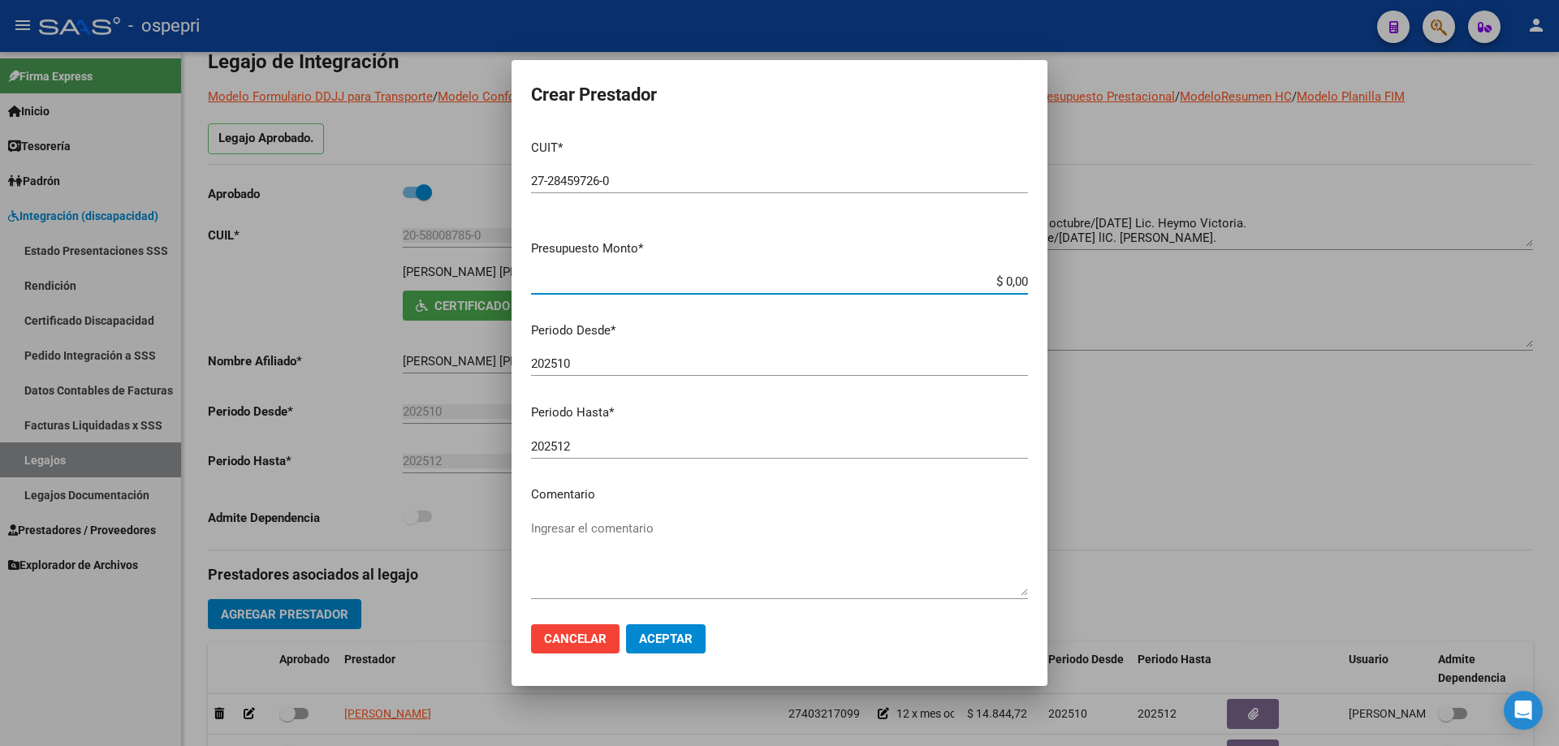
drag, startPoint x: 1015, startPoint y: 282, endPoint x: 891, endPoint y: 282, distance: 124.2
click at [891, 282] on input "$ 0,00" at bounding box center [779, 281] width 497 height 15
type input "$ 14.844,72"
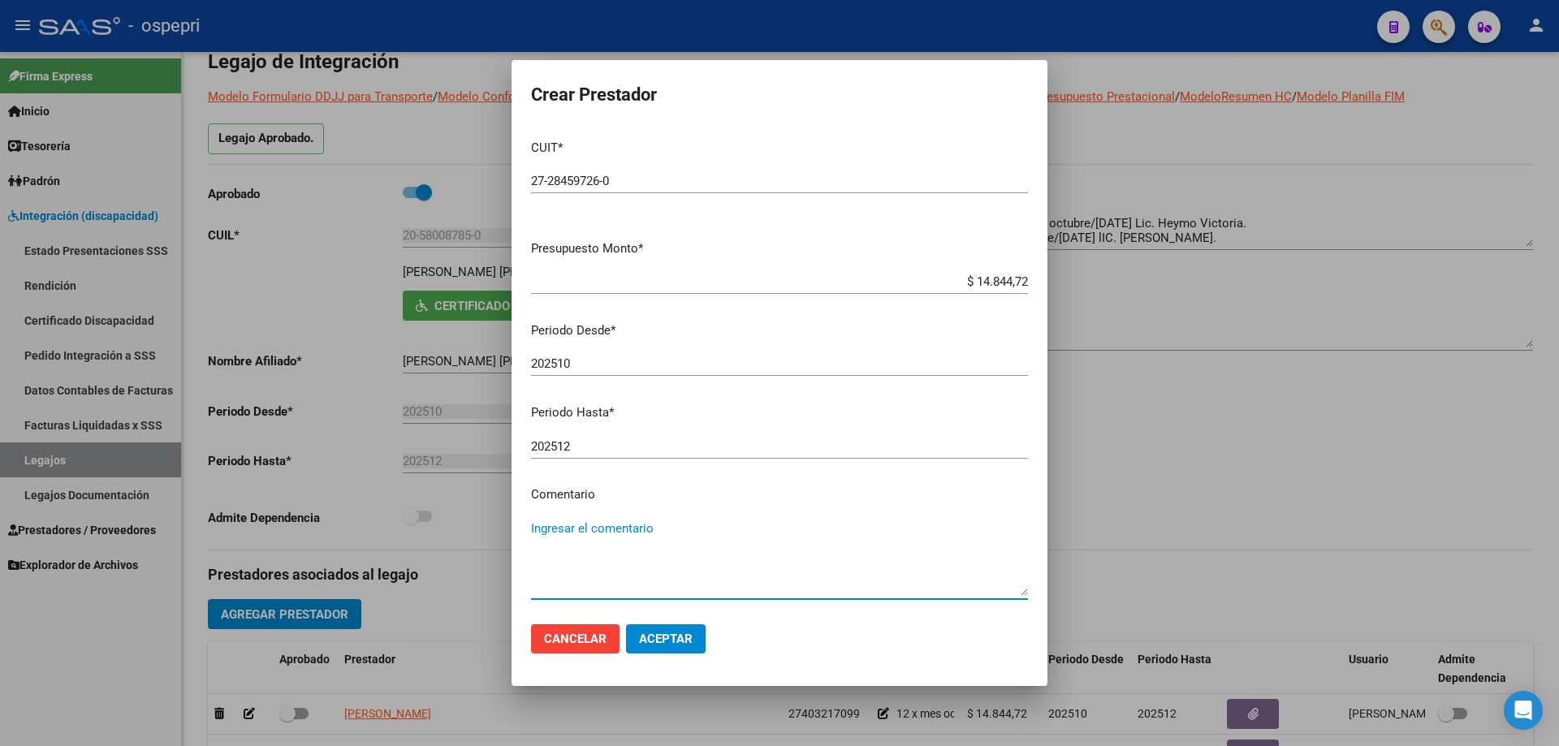
click at [598, 525] on textarea "Ingresar el comentario" at bounding box center [779, 558] width 497 height 76
type textarea "12 x mes de octubre/[DATE]"
click at [663, 642] on span "Aceptar" at bounding box center [666, 639] width 54 height 15
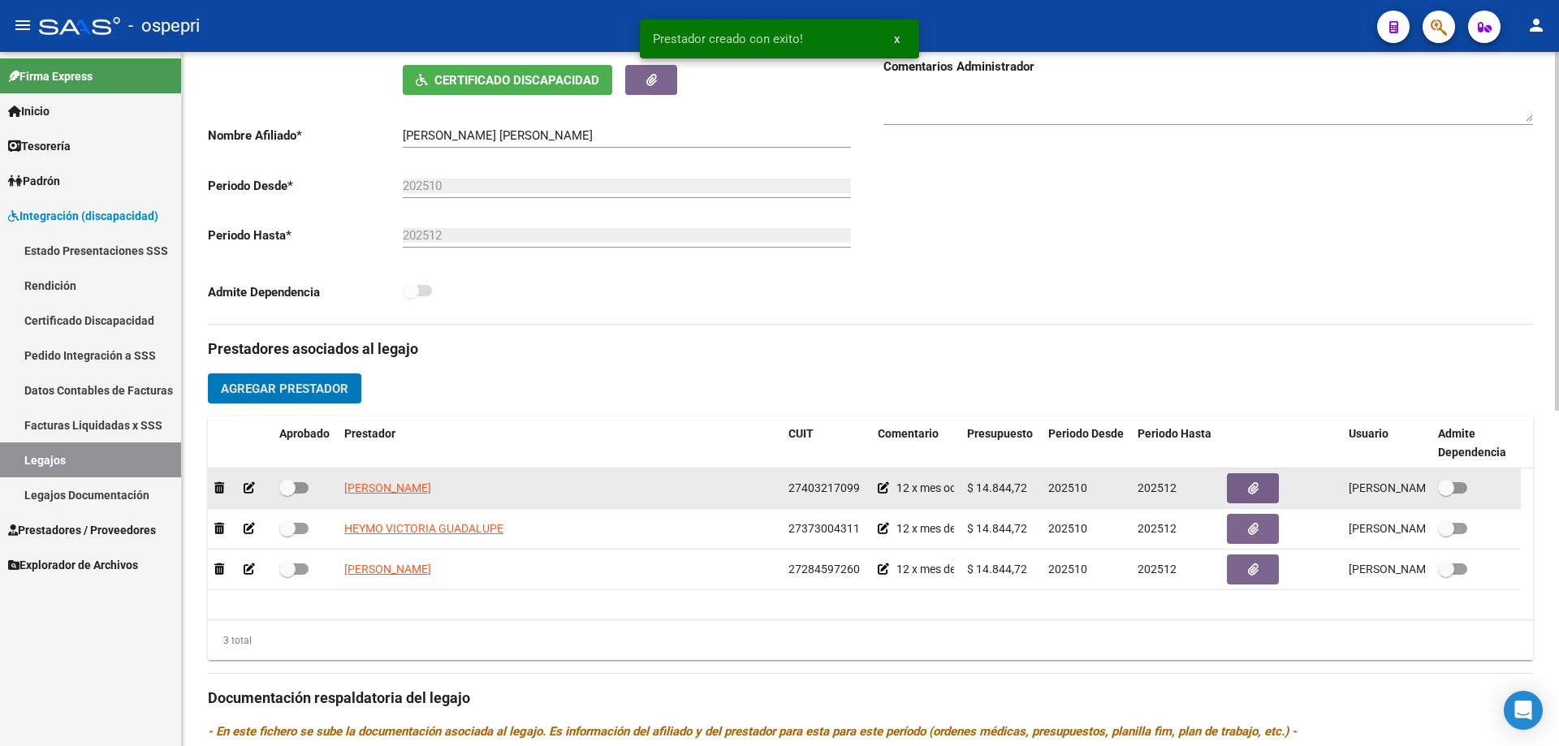
scroll to position [325, 0]
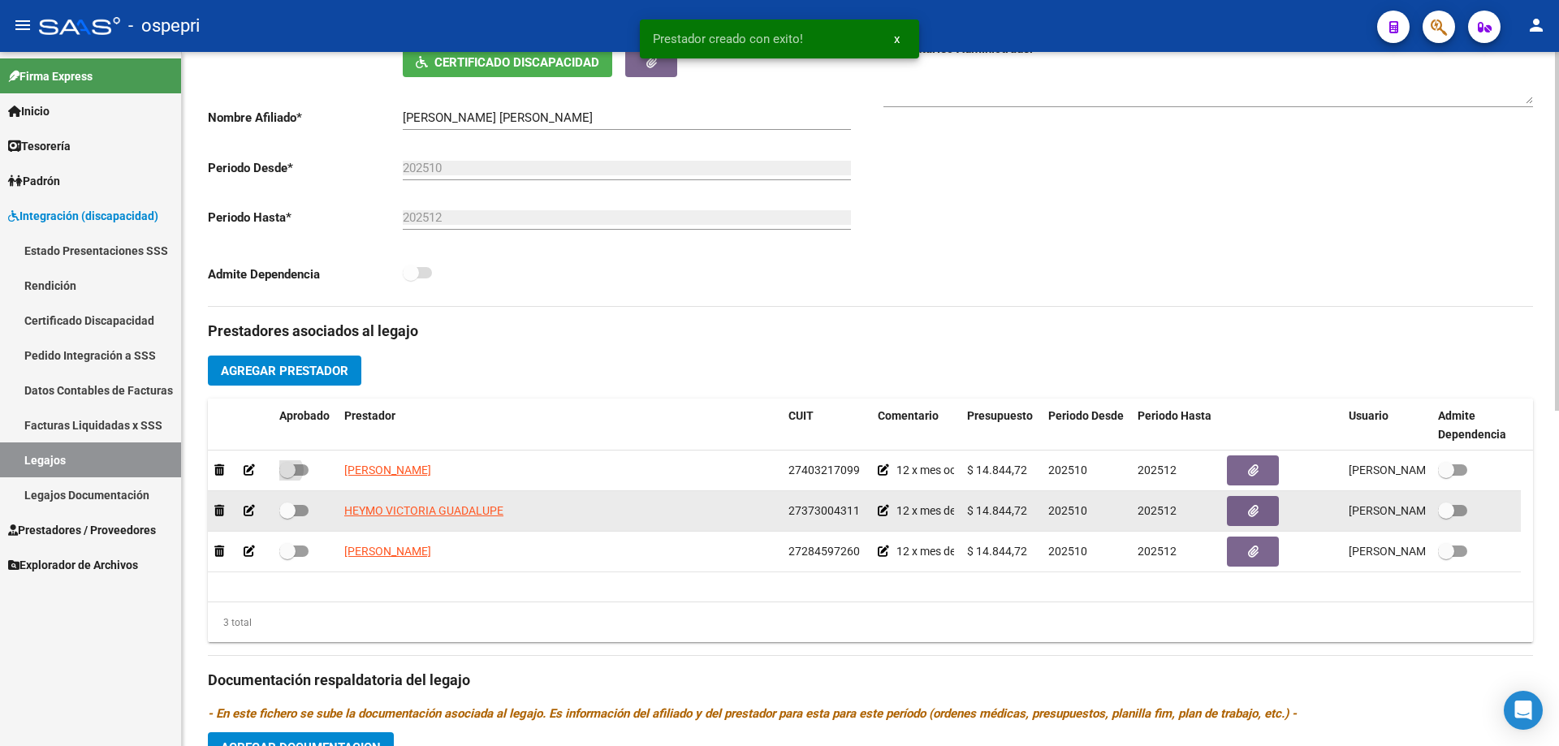
drag, startPoint x: 300, startPoint y: 470, endPoint x: 302, endPoint y: 503, distance: 32.6
click at [300, 481] on div at bounding box center [305, 470] width 52 height 21
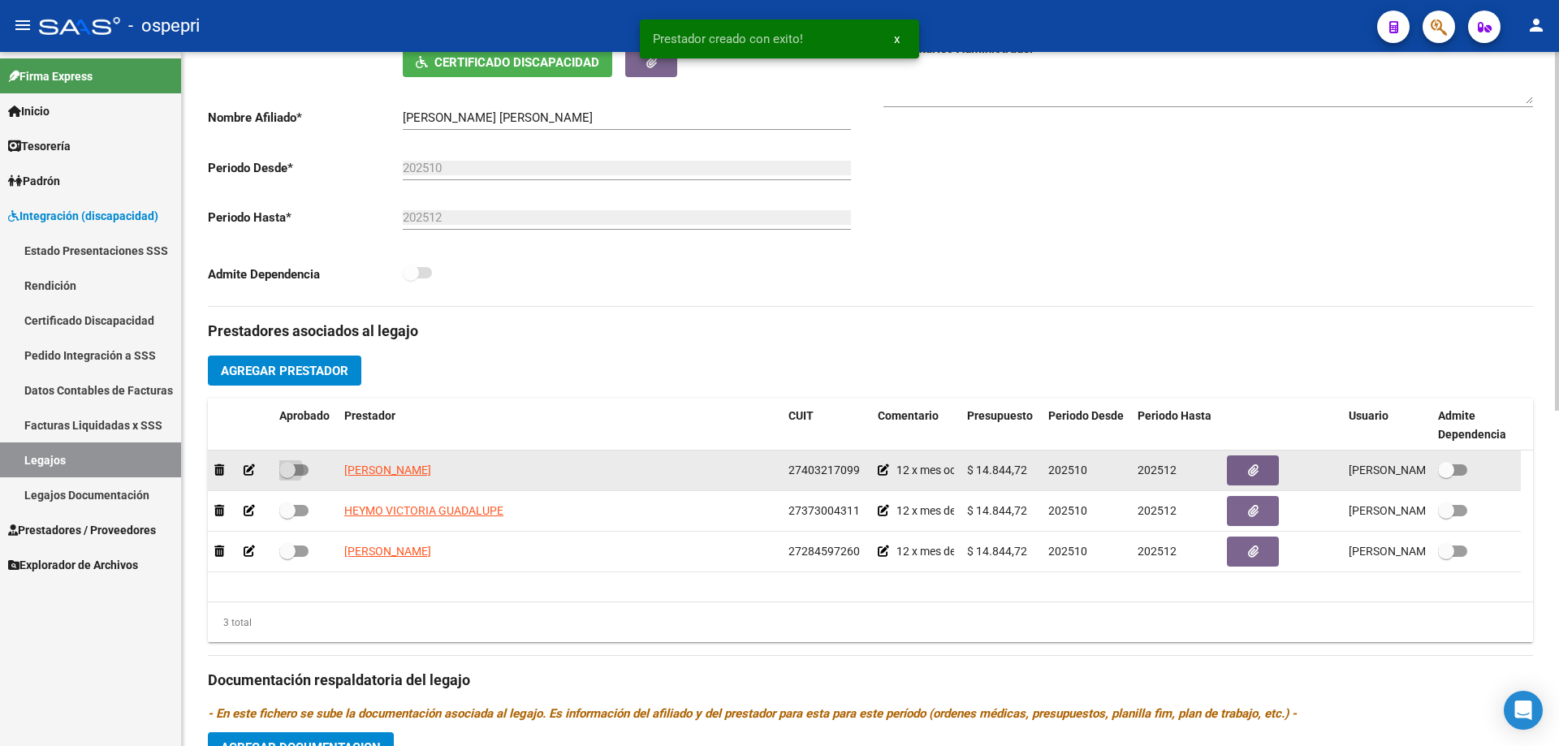
click at [288, 474] on span at bounding box center [287, 470] width 16 height 16
click at [287, 476] on input "checkbox" at bounding box center [287, 476] width 1 height 1
checkbox input "true"
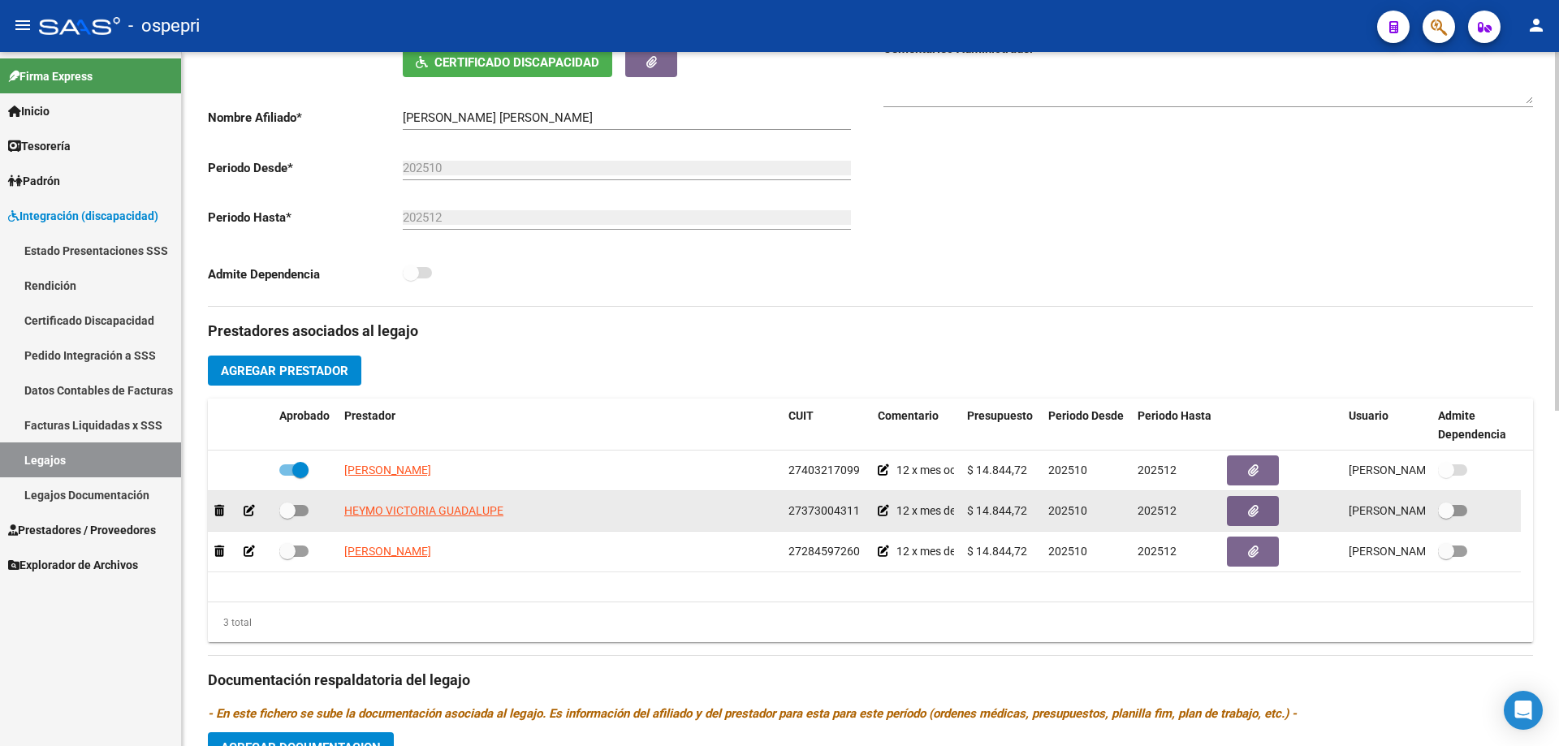
click at [296, 516] on span at bounding box center [293, 510] width 29 height 11
click at [287, 516] on input "checkbox" at bounding box center [287, 516] width 1 height 1
checkbox input "true"
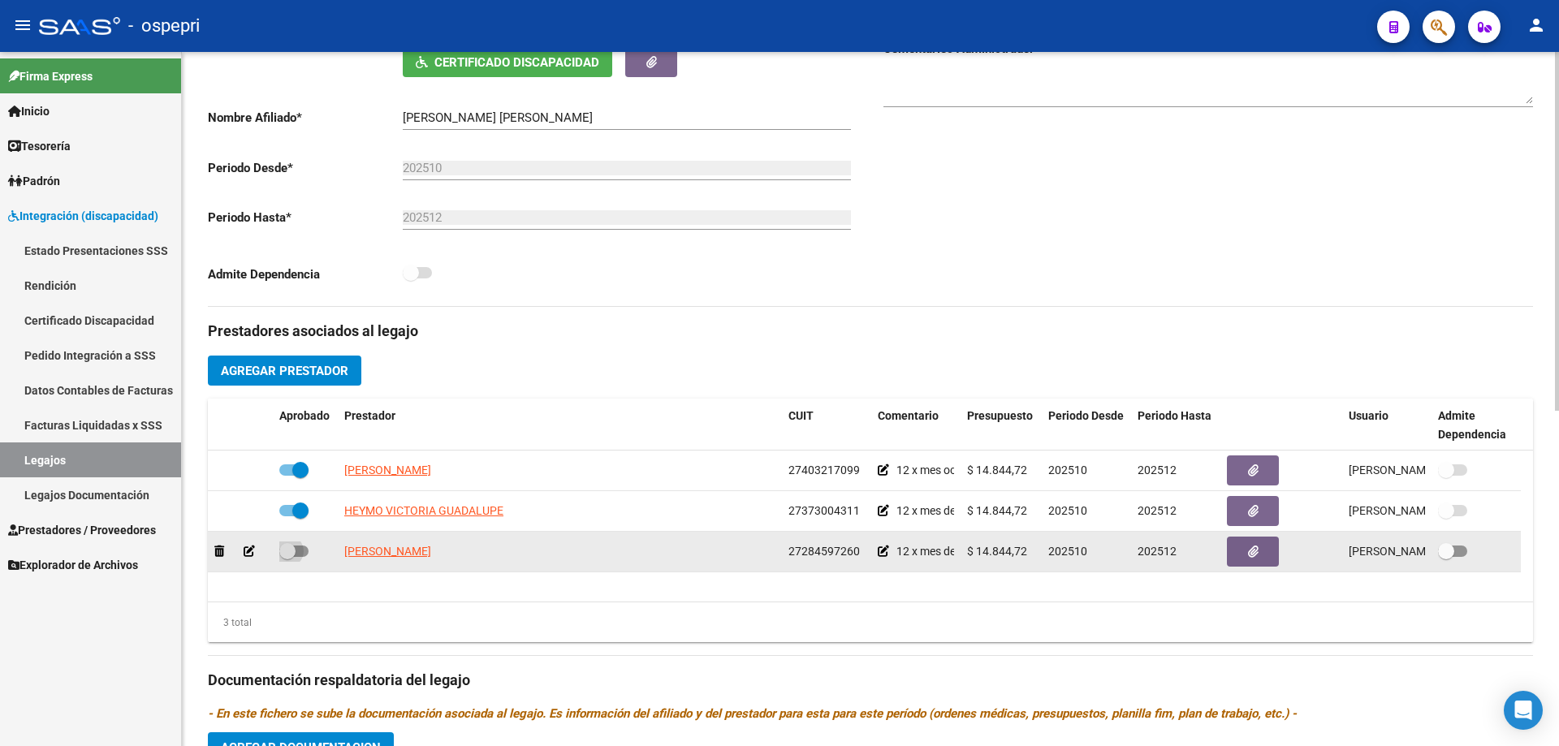
click at [297, 553] on span at bounding box center [293, 551] width 29 height 11
click at [287, 557] on input "checkbox" at bounding box center [287, 557] width 1 height 1
checkbox input "true"
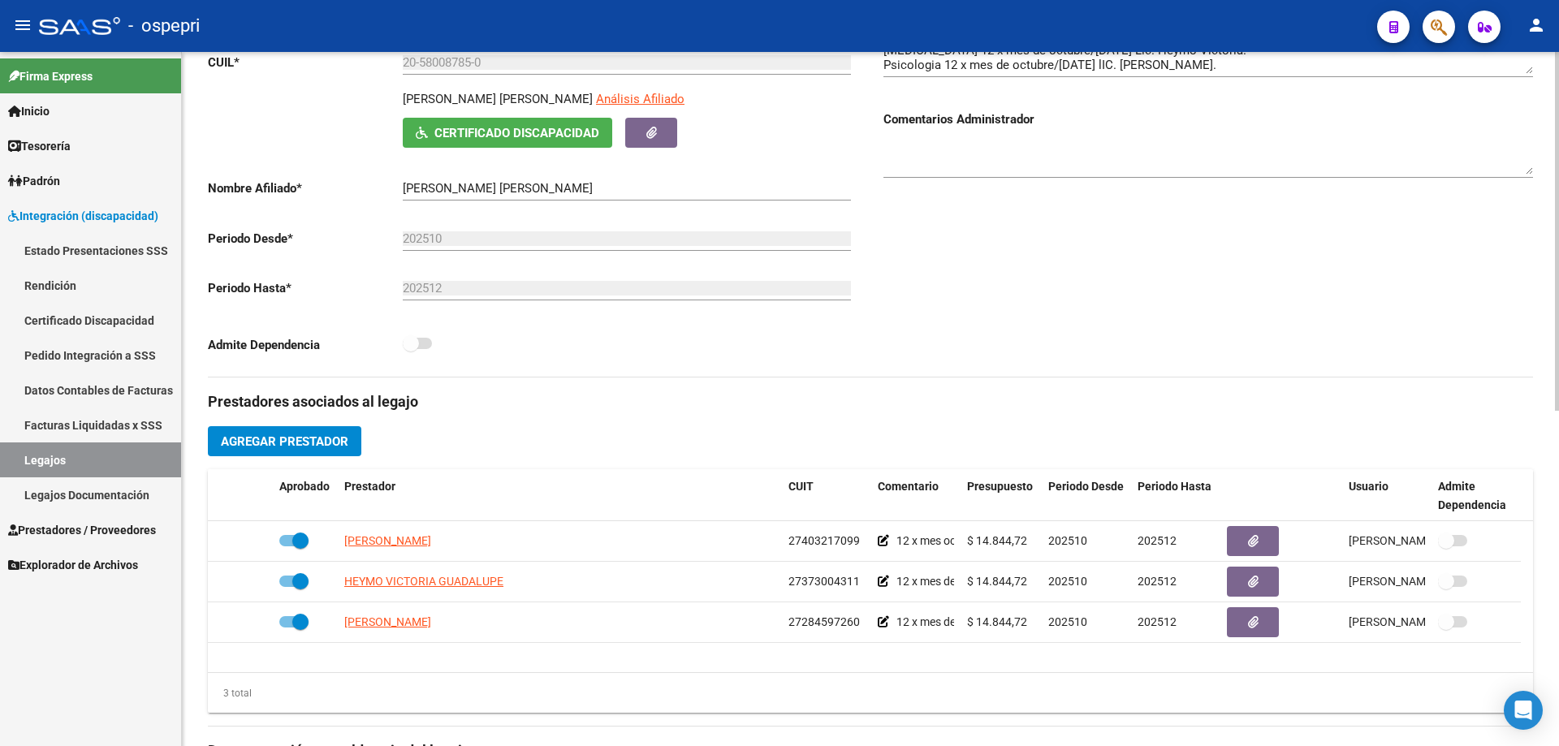
scroll to position [0, 0]
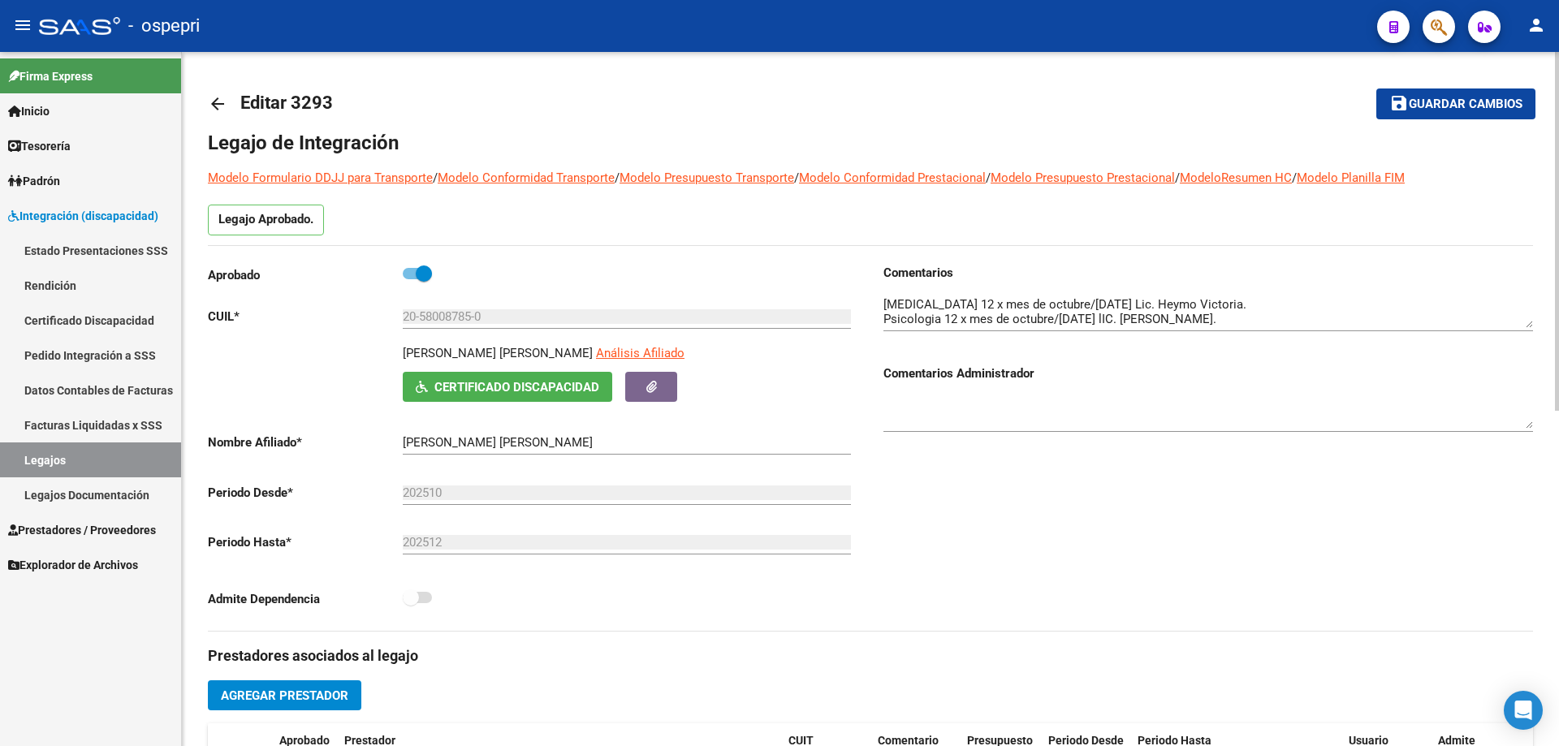
click at [1469, 107] on span "Guardar cambios" at bounding box center [1466, 104] width 114 height 15
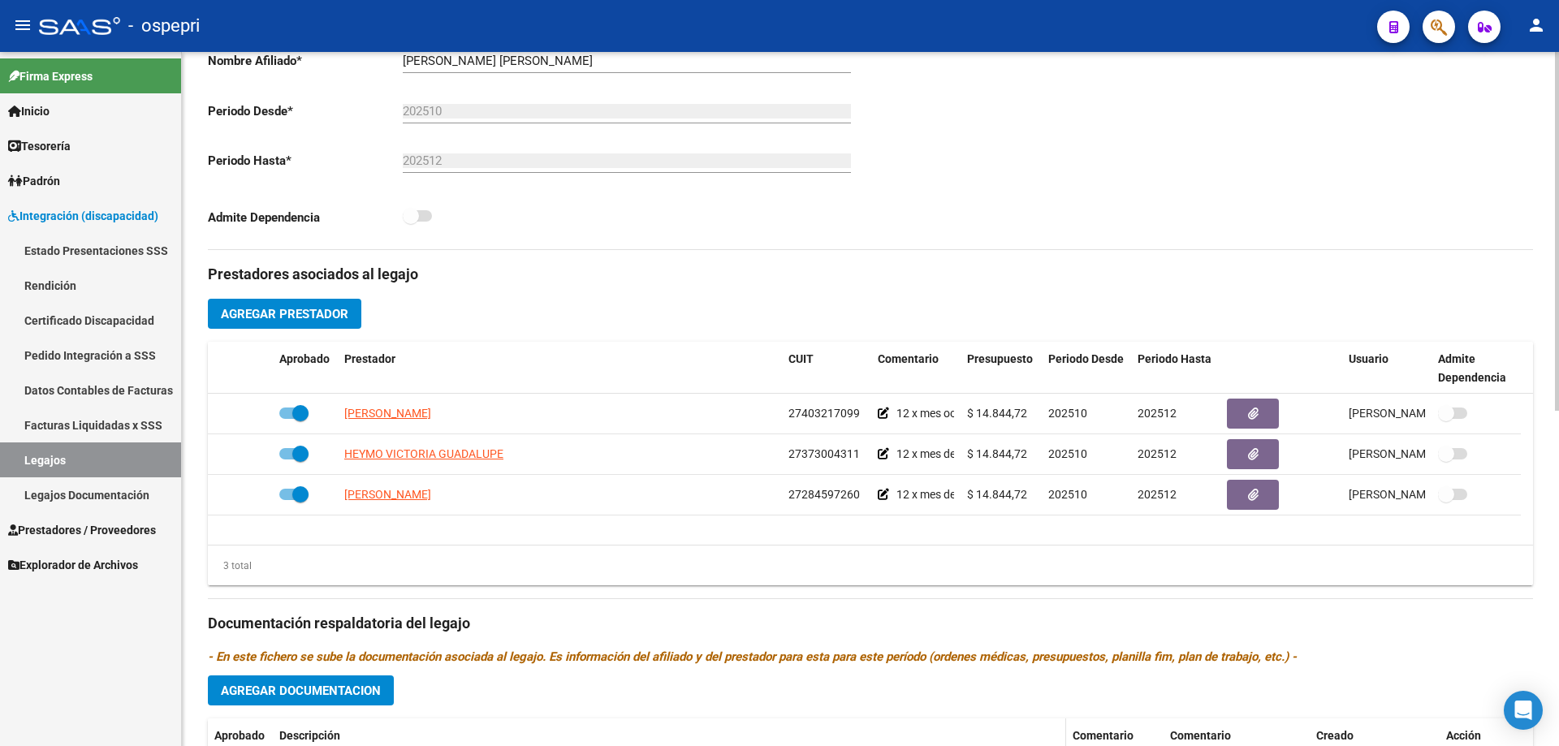
scroll to position [487, 0]
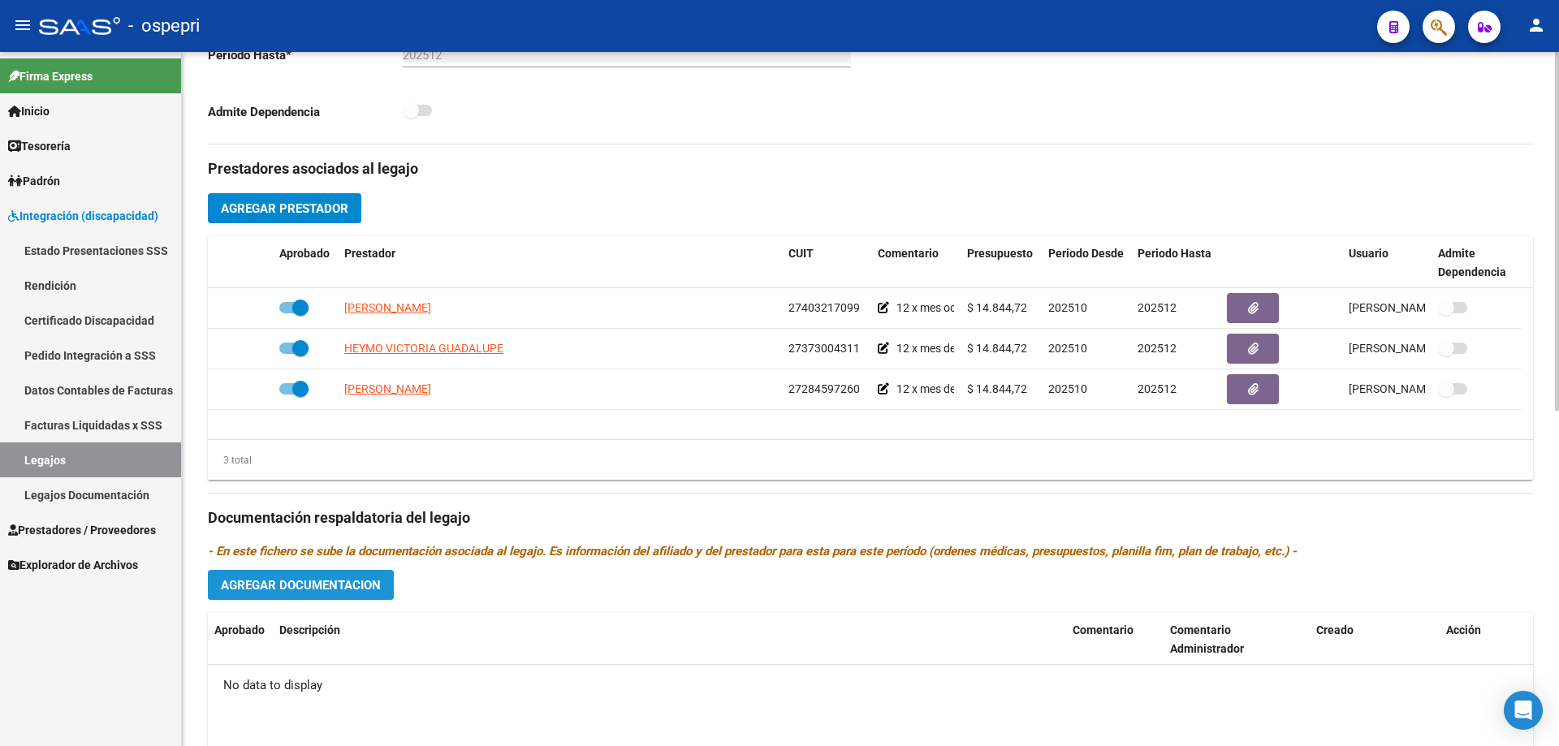
click at [324, 583] on span "Agregar Documentacion" at bounding box center [301, 585] width 160 height 15
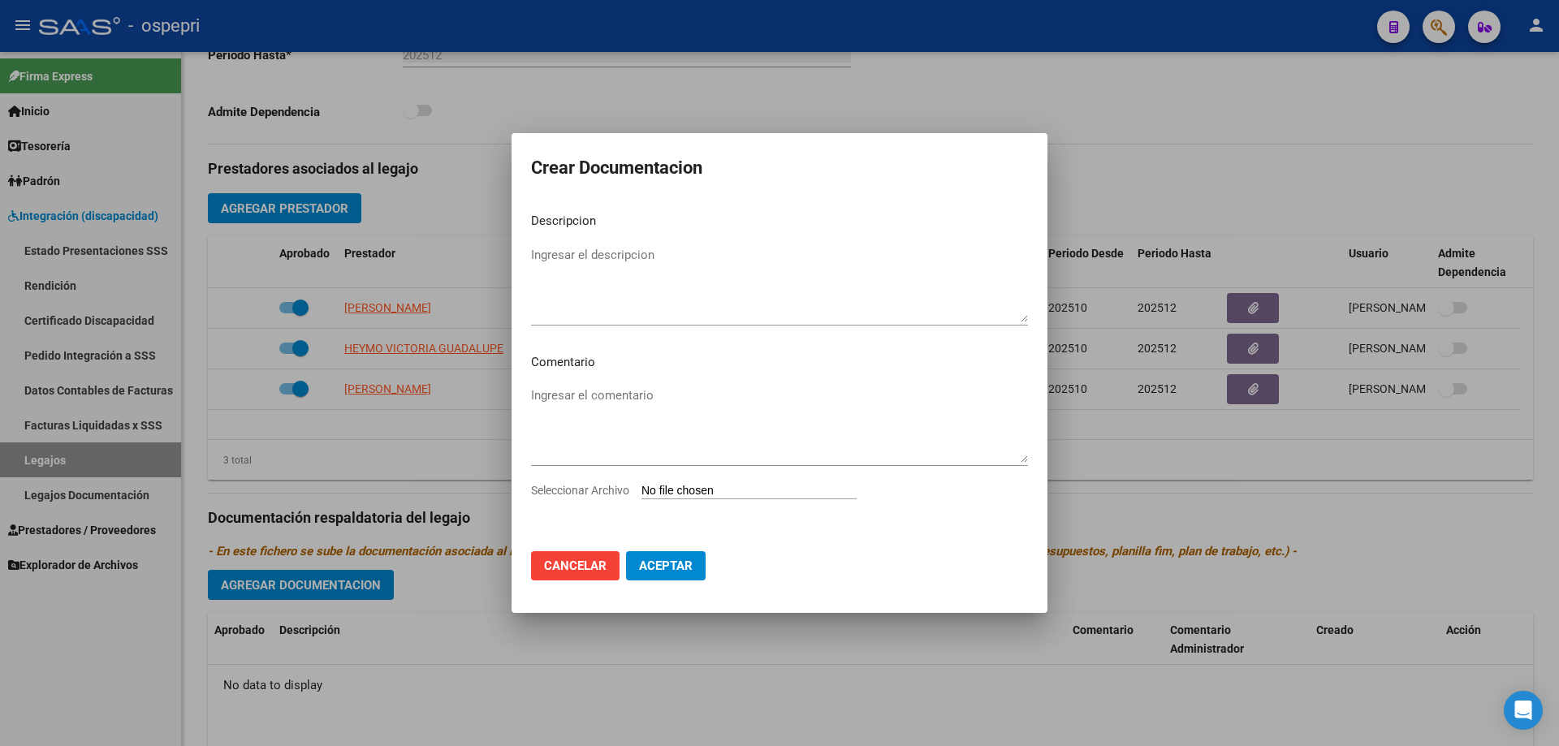
type input "C:\fakepath\20580087850 (1).pdf"
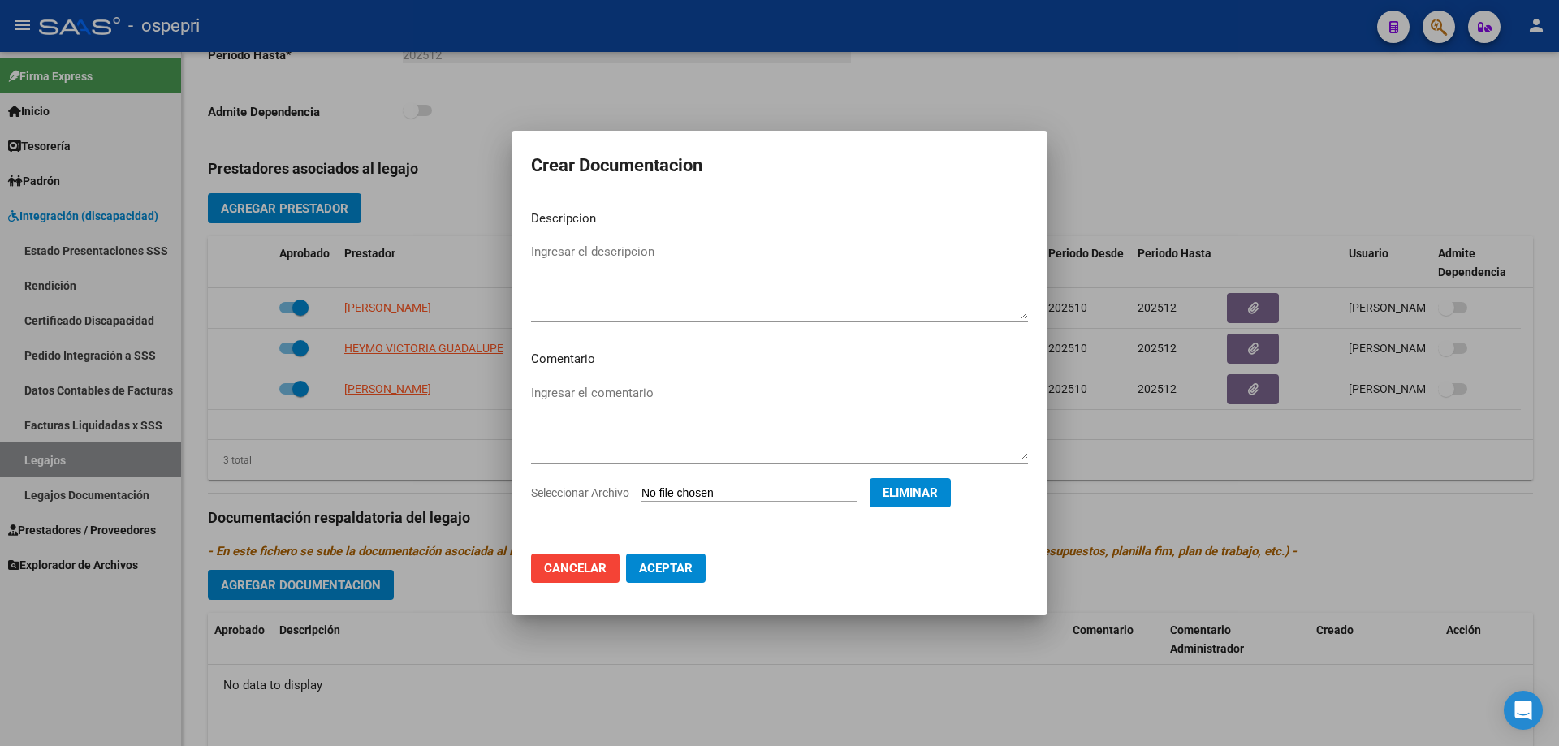
click at [665, 585] on mat-dialog-actions "Cancelar Aceptar" at bounding box center [779, 568] width 497 height 55
click at [667, 573] on span "Aceptar" at bounding box center [666, 568] width 54 height 15
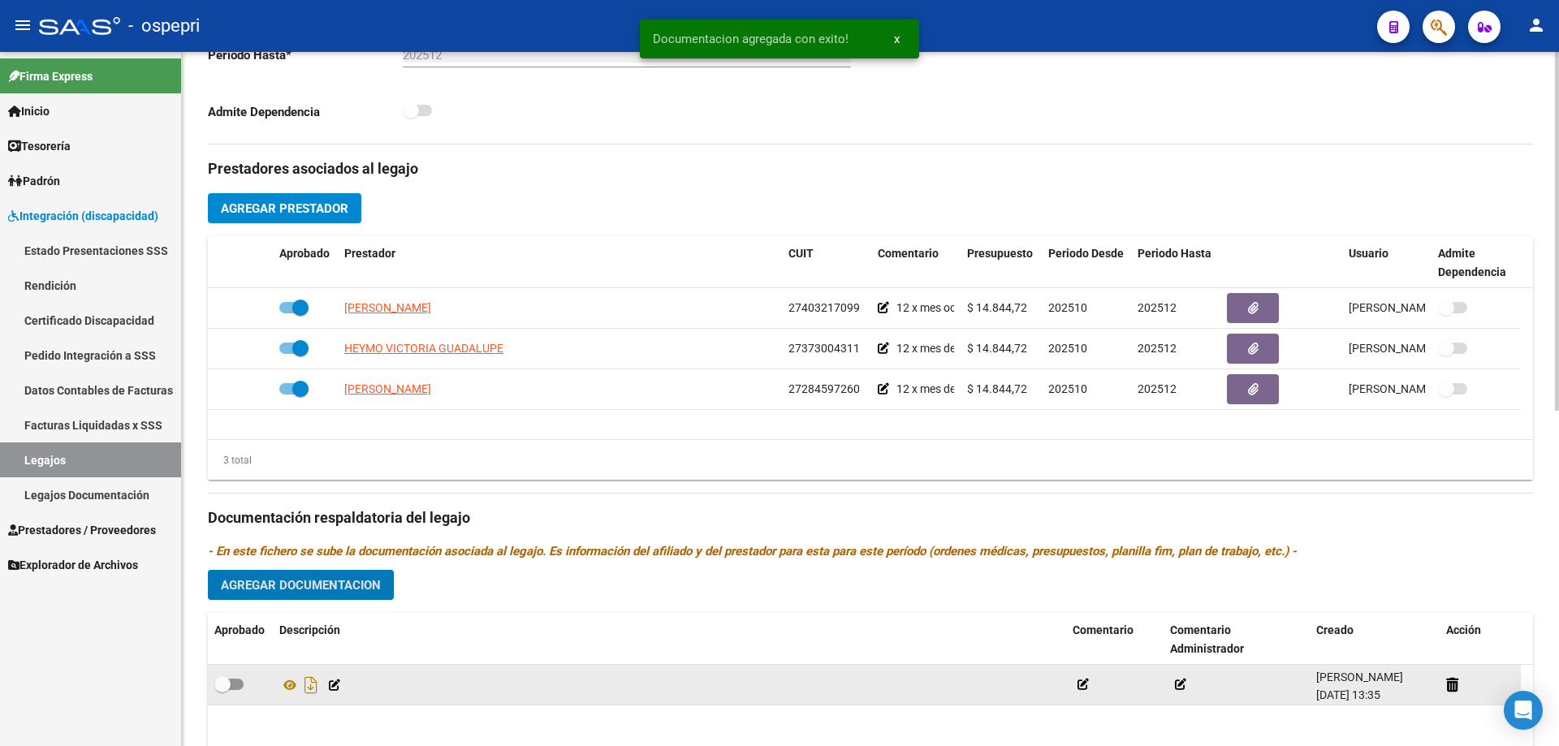
click at [222, 685] on span at bounding box center [222, 684] width 16 height 16
click at [222, 690] on input "checkbox" at bounding box center [222, 690] width 1 height 1
checkbox input "true"
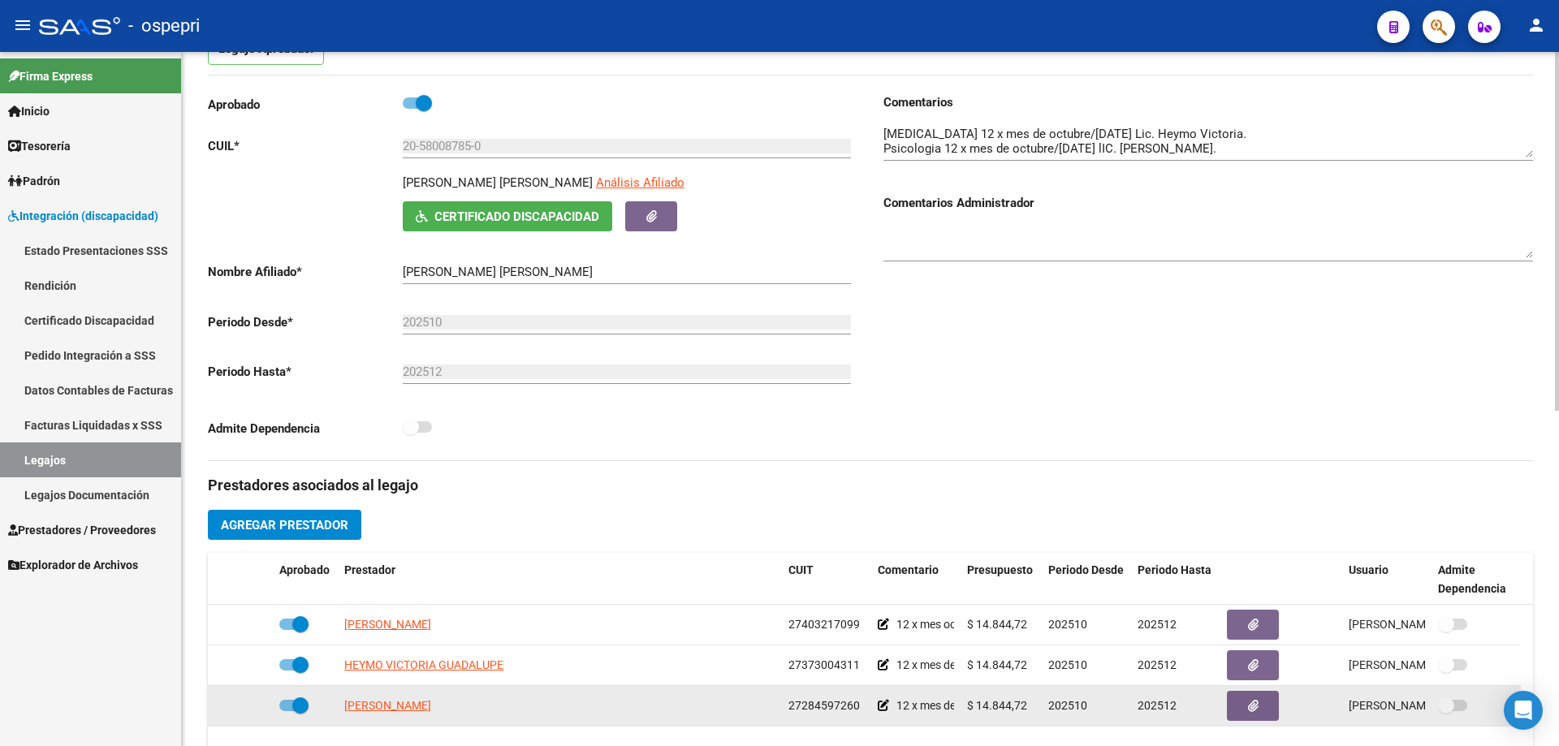
scroll to position [0, 0]
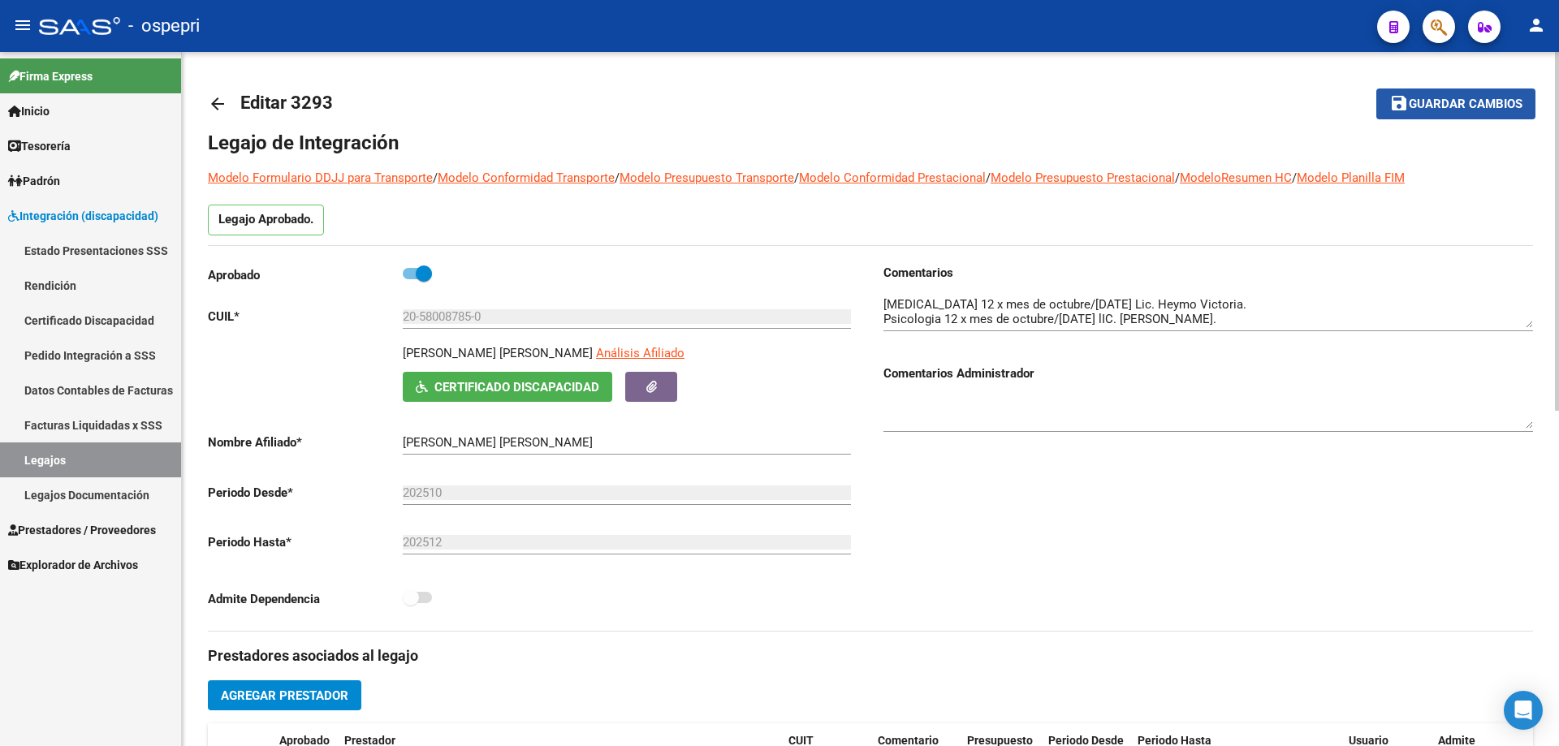
click at [1458, 102] on span "Guardar cambios" at bounding box center [1466, 104] width 114 height 15
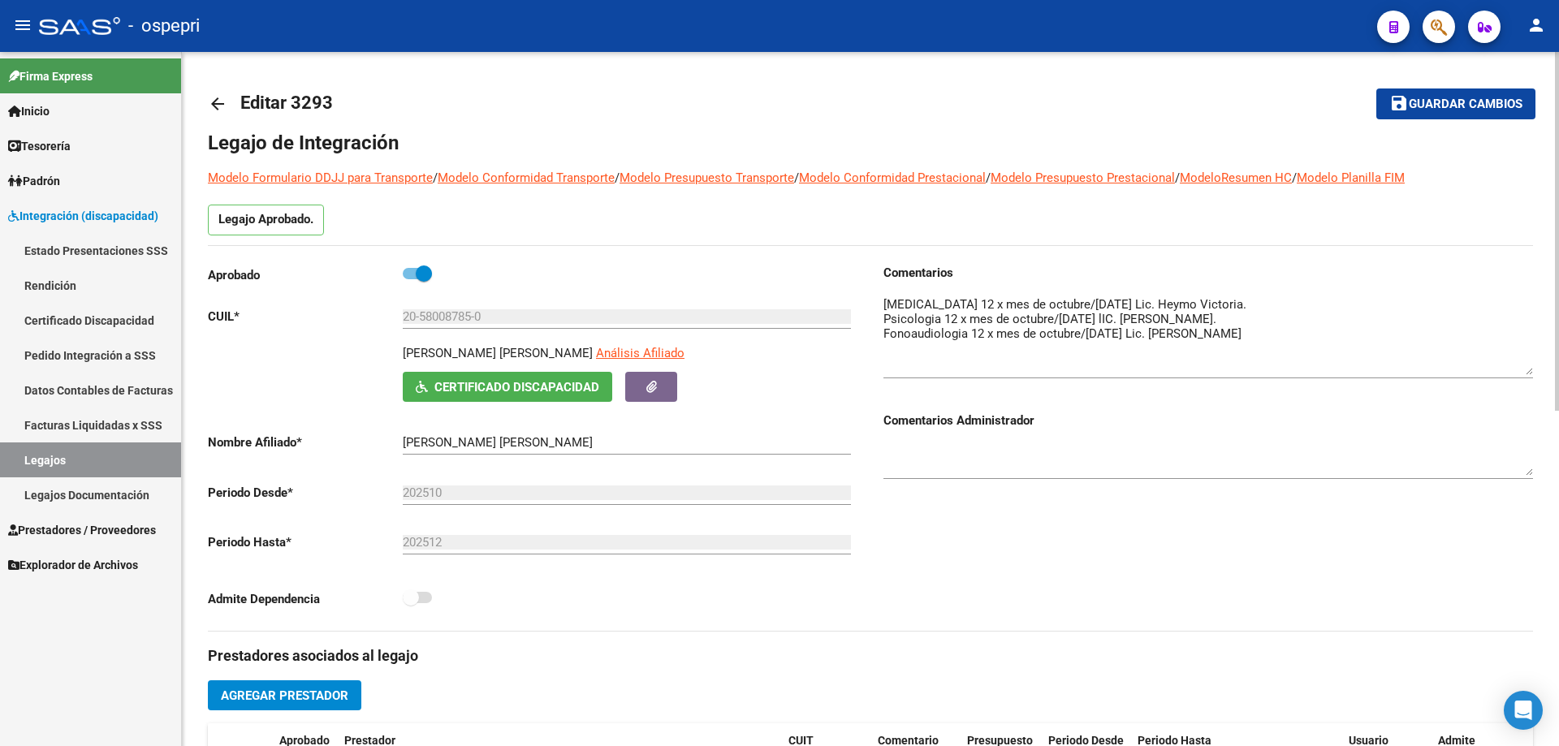
drag, startPoint x: 1526, startPoint y: 319, endPoint x: 1526, endPoint y: 368, distance: 48.7
click at [1526, 368] on textarea at bounding box center [1208, 336] width 650 height 80
click at [1479, 104] on span "Guardar cambios" at bounding box center [1466, 104] width 114 height 15
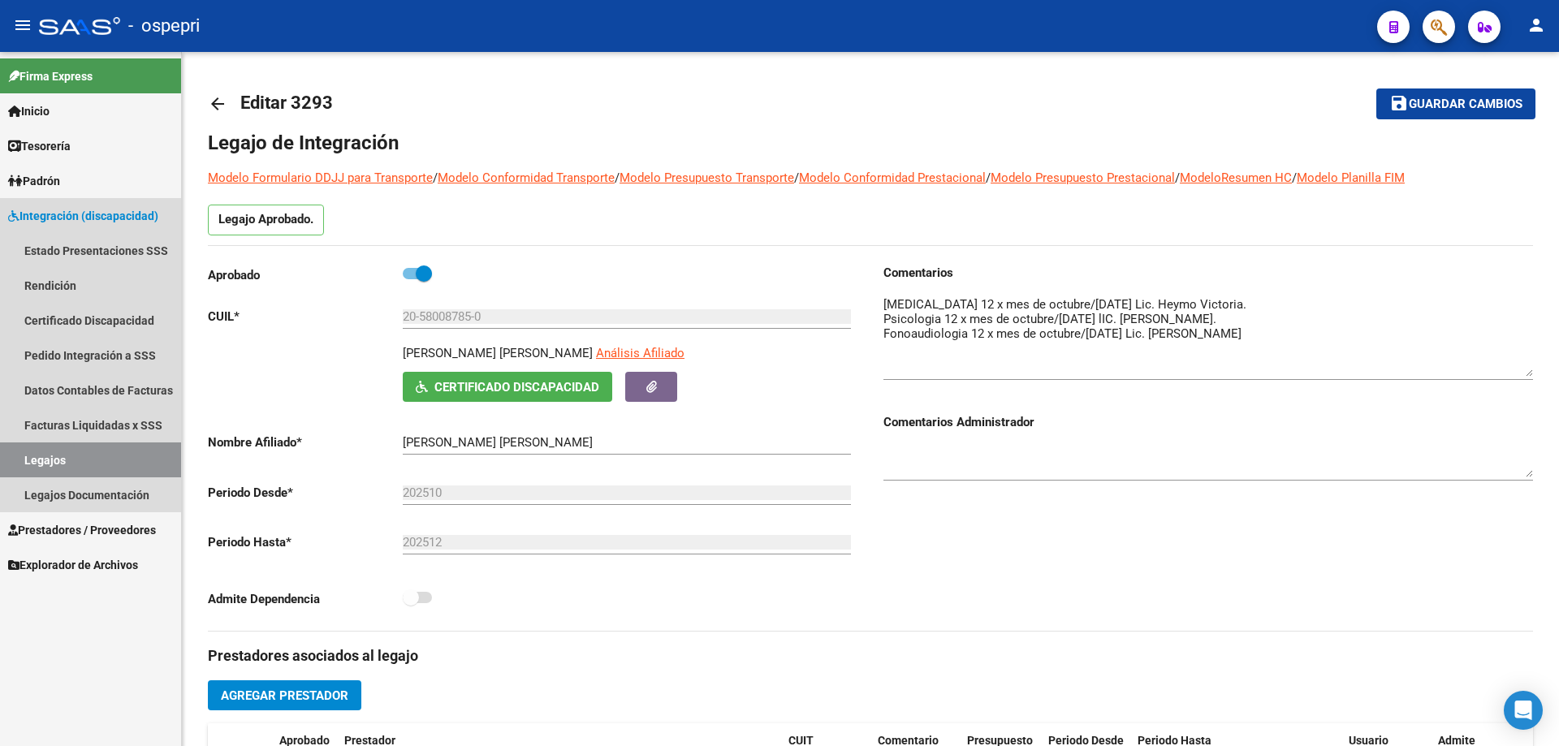
click at [49, 454] on link "Legajos" at bounding box center [90, 459] width 181 height 35
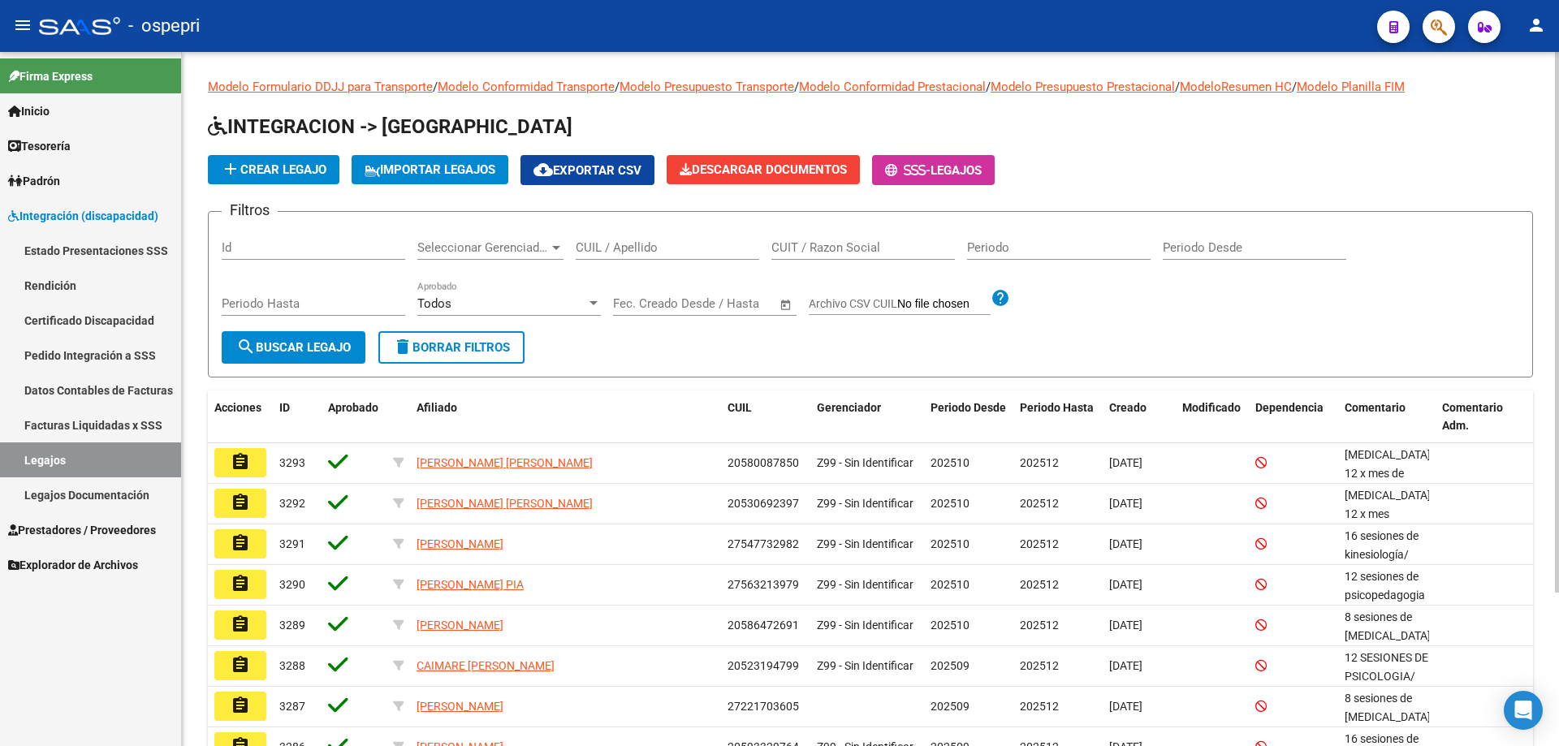
click at [585, 238] on div "CUIL / Apellido" at bounding box center [667, 242] width 183 height 35
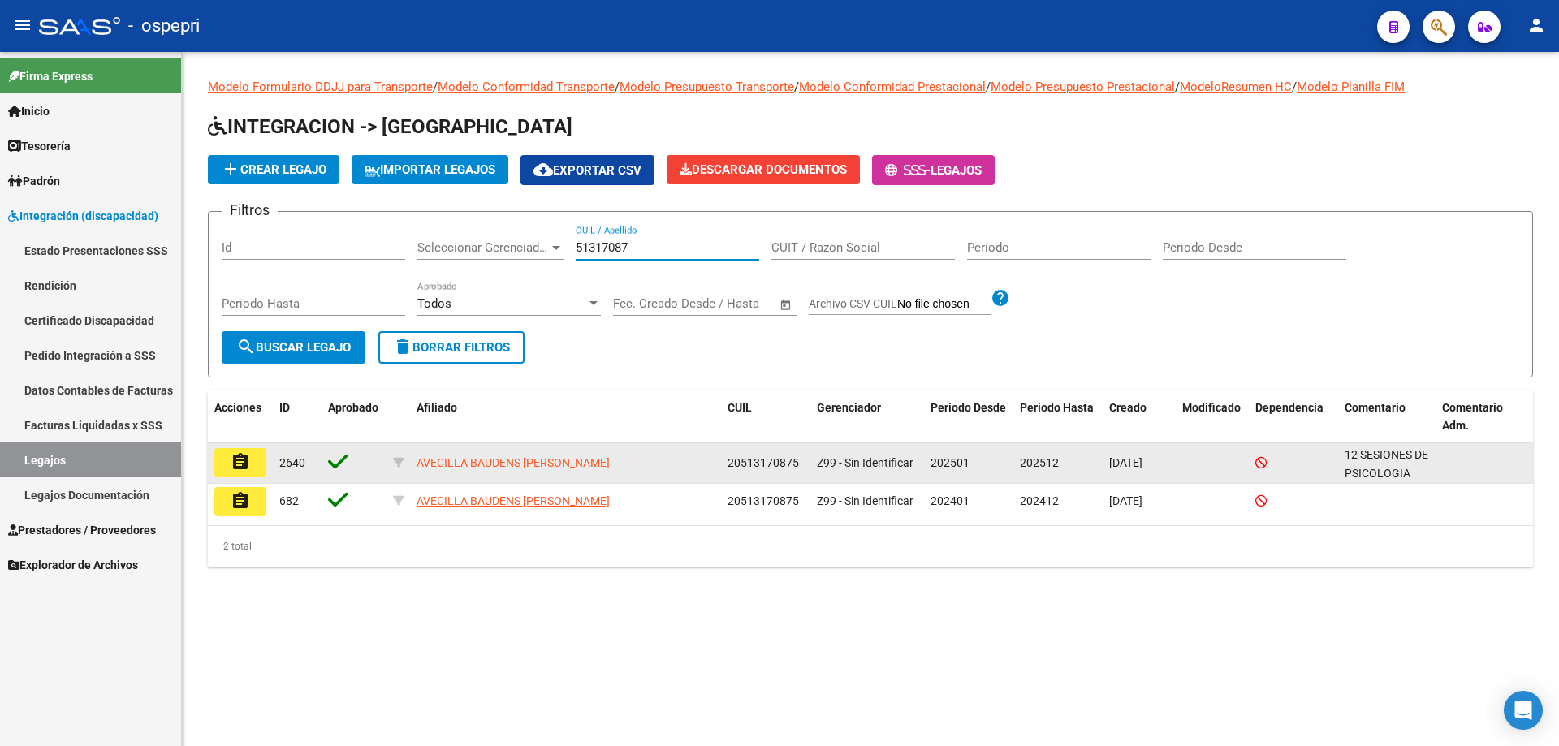
type input "51317087"
click at [253, 456] on button "assignment" at bounding box center [240, 462] width 52 height 29
